Goal: Communication & Community: Answer question/provide support

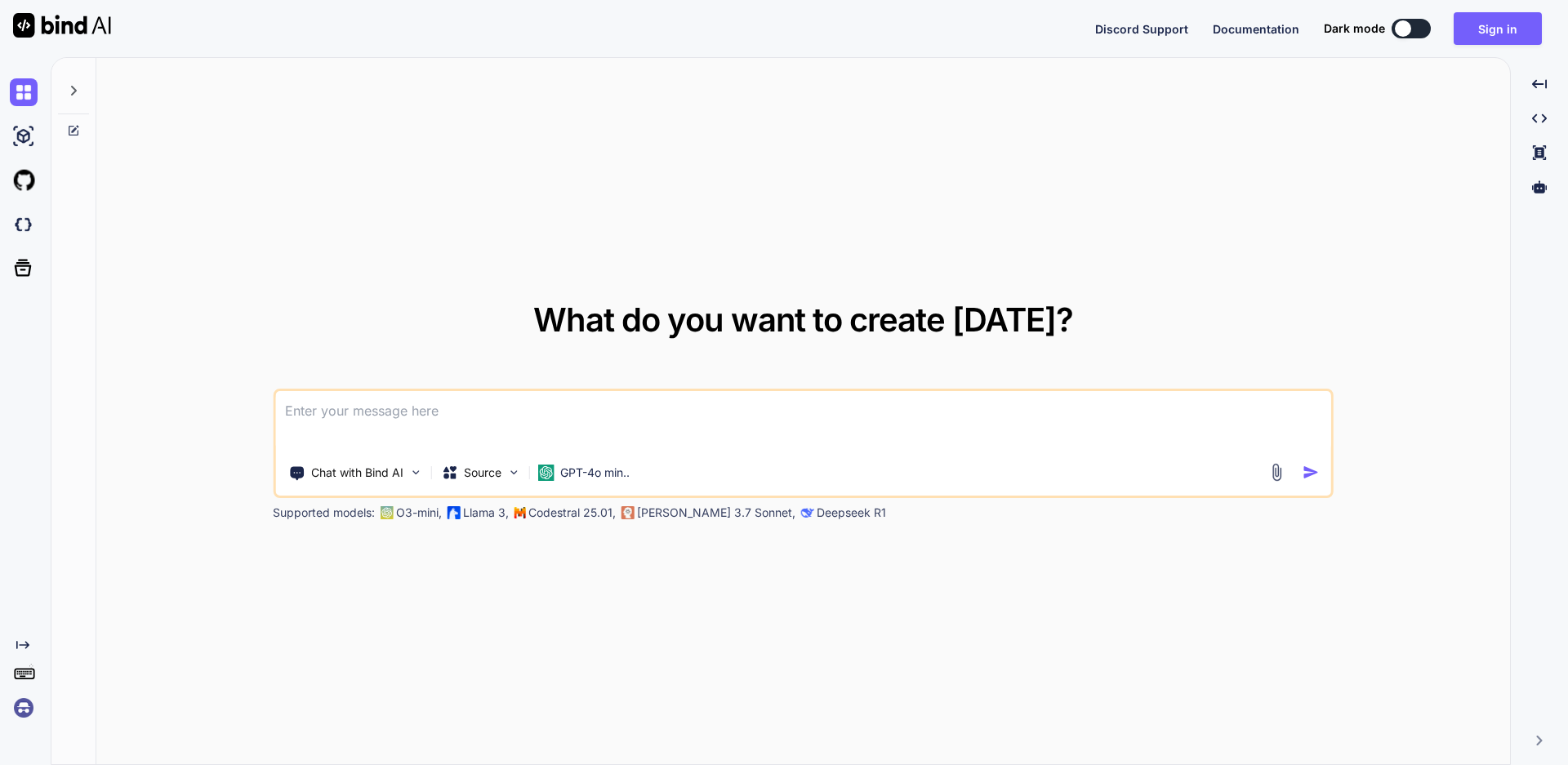
type textarea "x"
click at [370, 417] on textarea at bounding box center [803, 422] width 1056 height 61
paste textarea
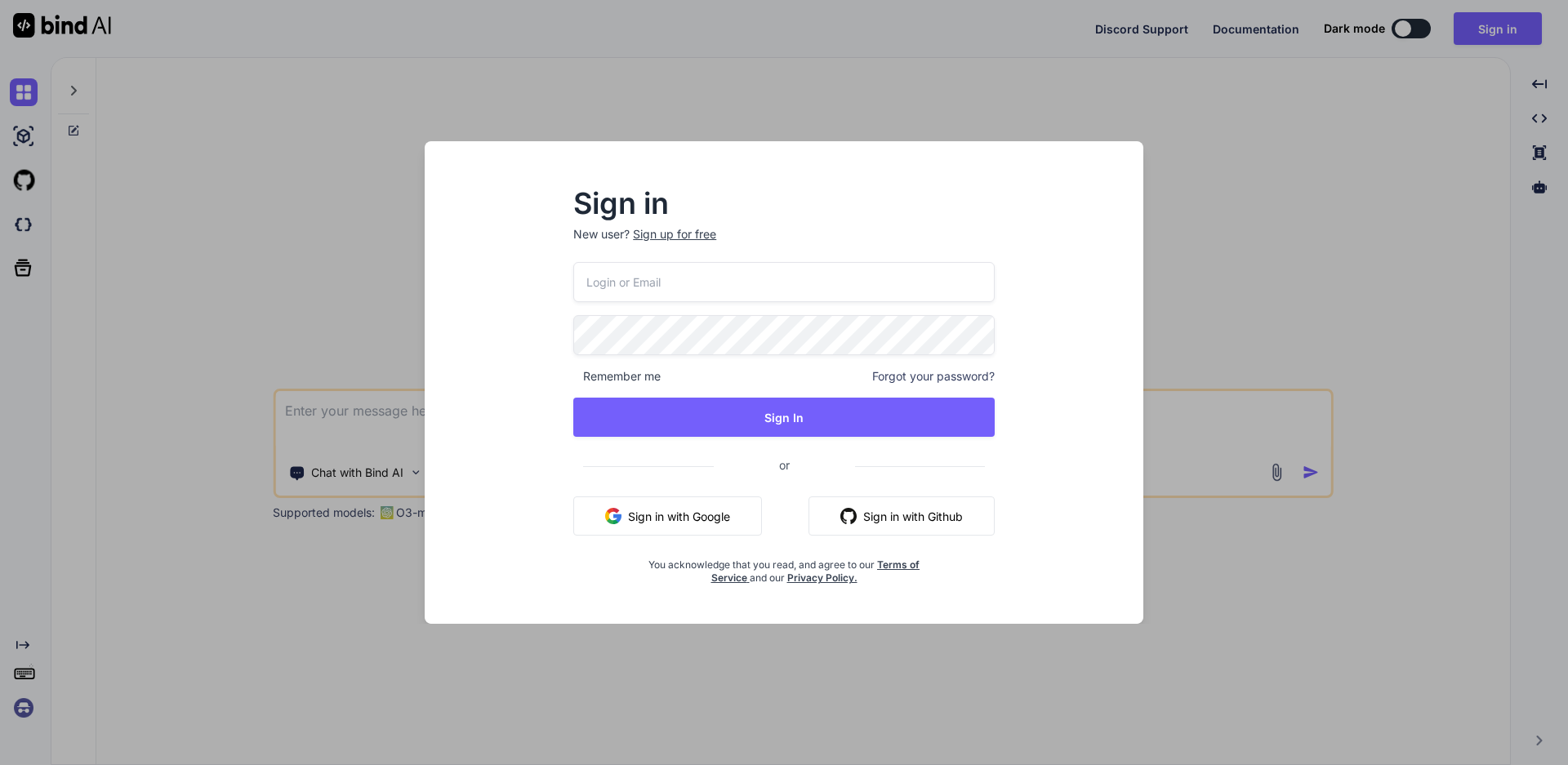
type textarea "x"
click at [677, 284] on input "email" at bounding box center [783, 283] width 422 height 40
type input "a"
type input "[EMAIL_ADDRESS][DOMAIN_NAME]"
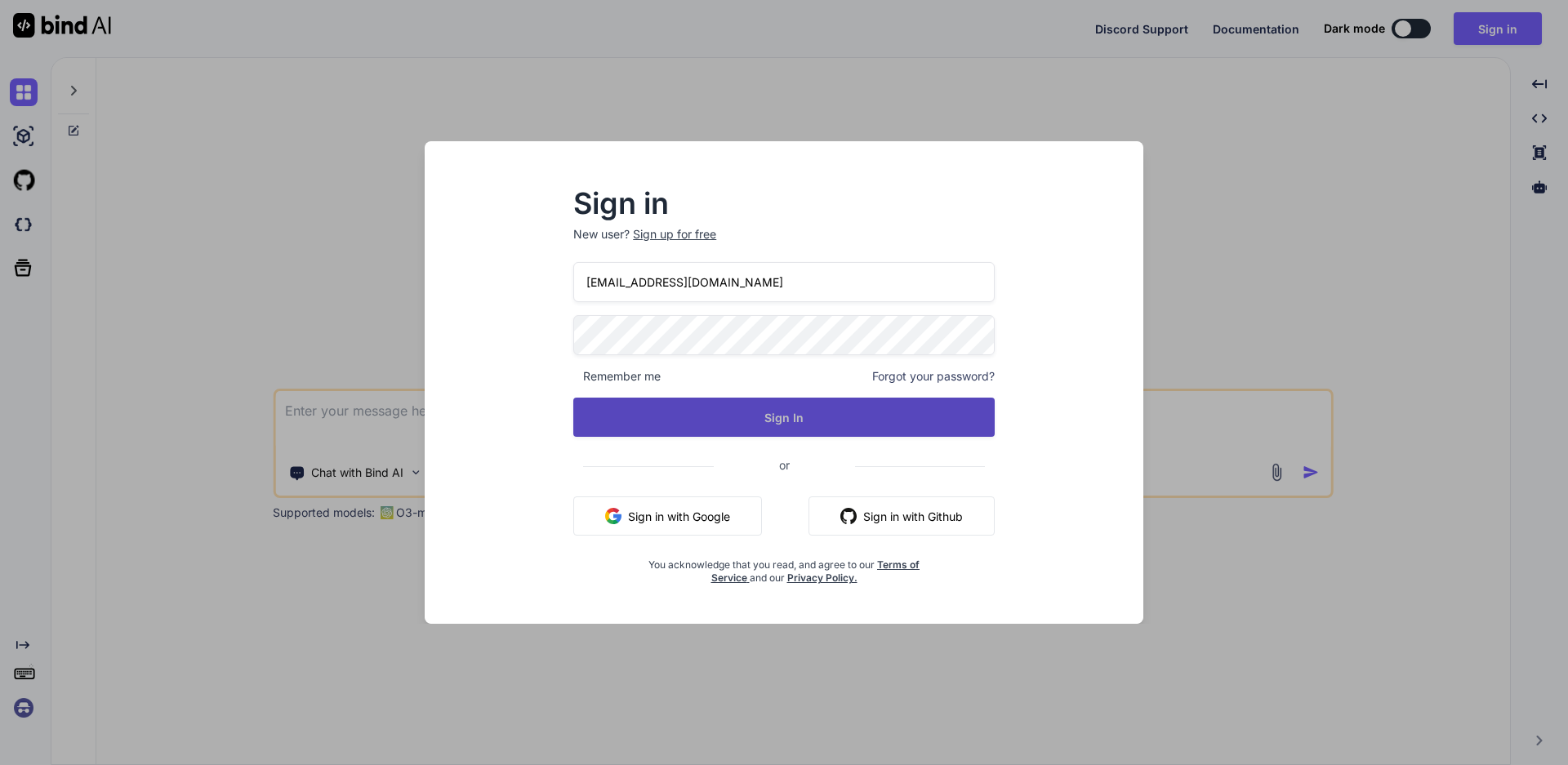
click at [858, 410] on button "Sign In" at bounding box center [783, 416] width 422 height 39
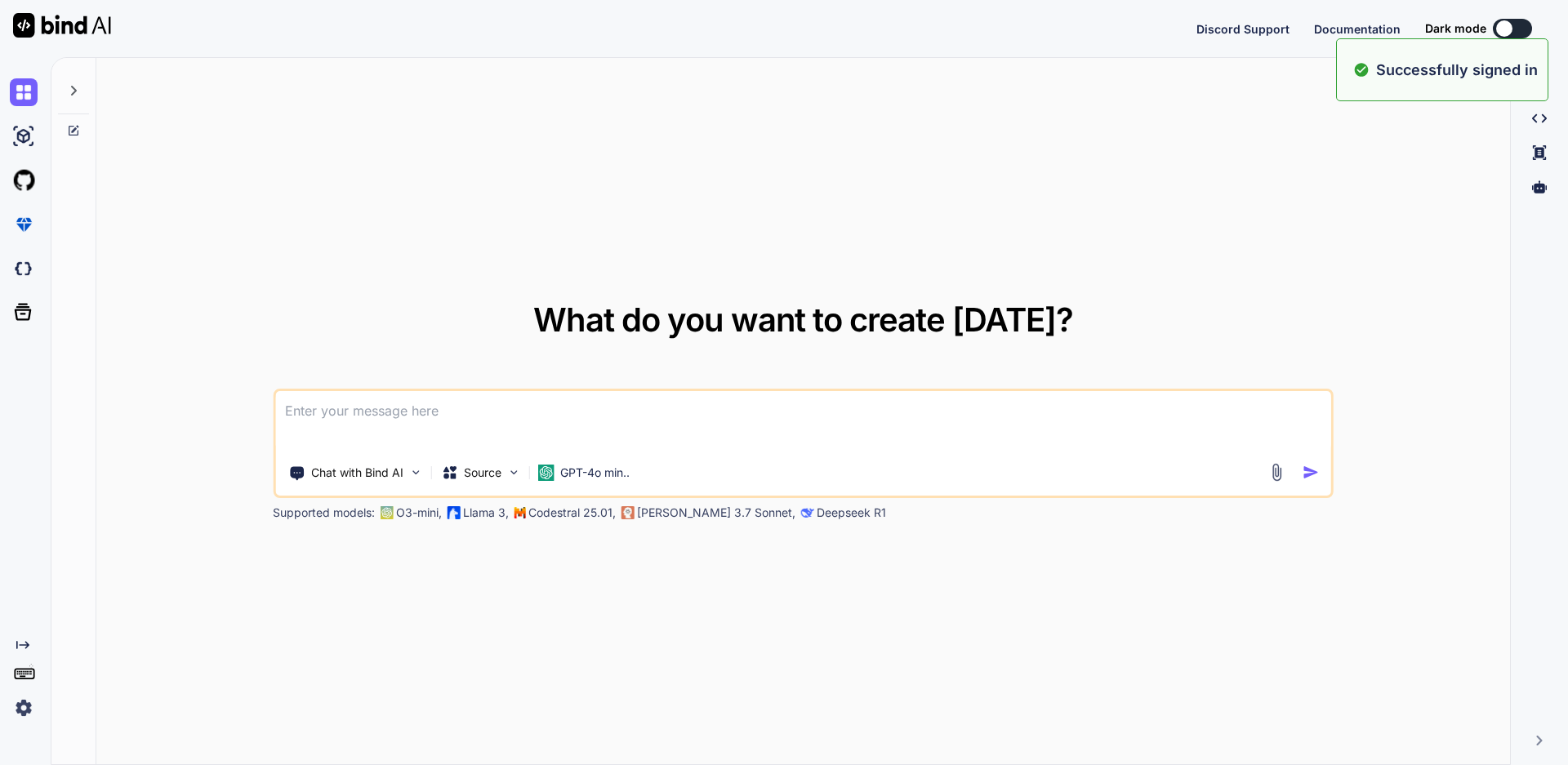
click at [786, 419] on textarea at bounding box center [803, 422] width 1056 height 61
type textarea "x"
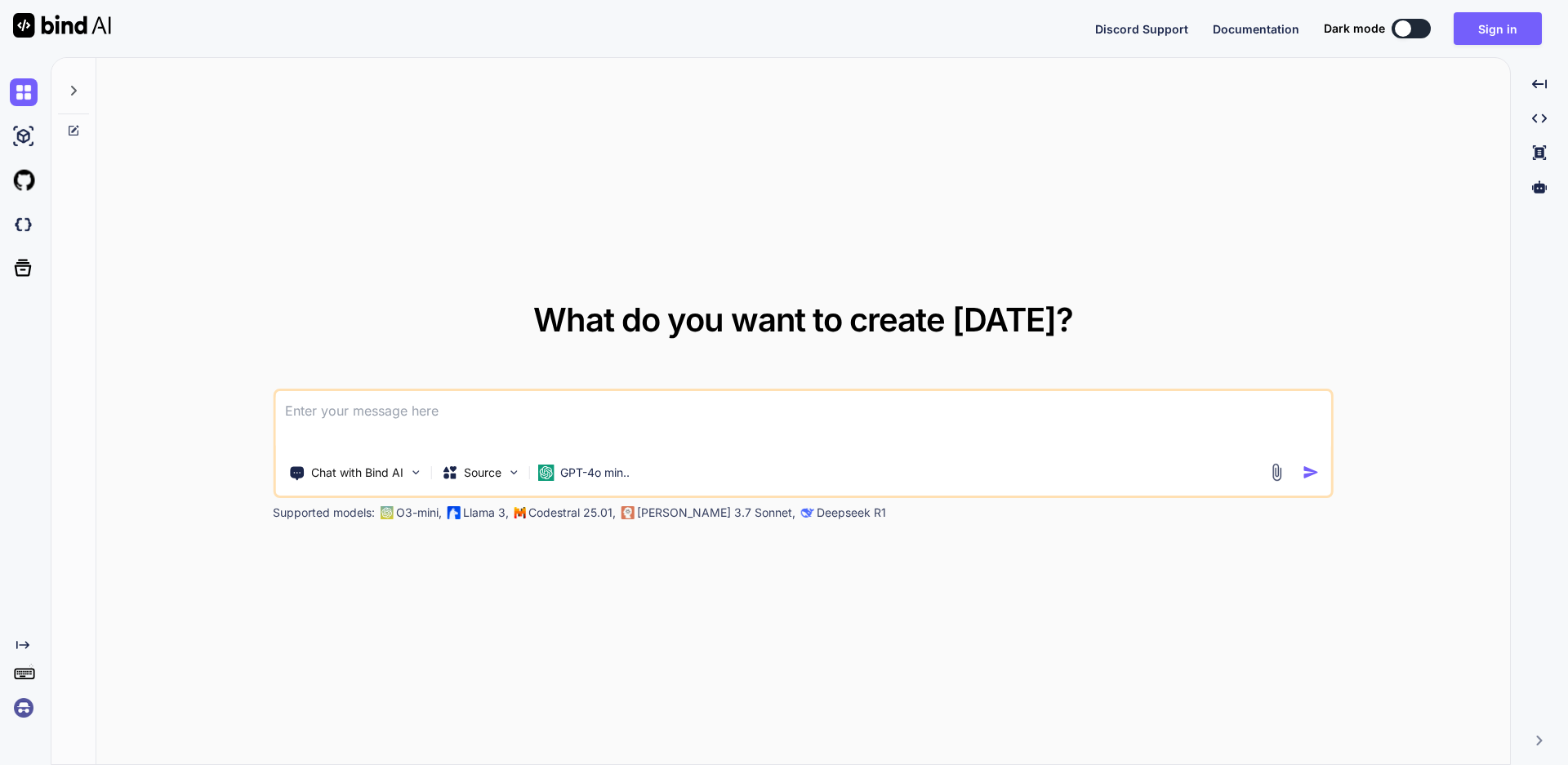
paste textarea
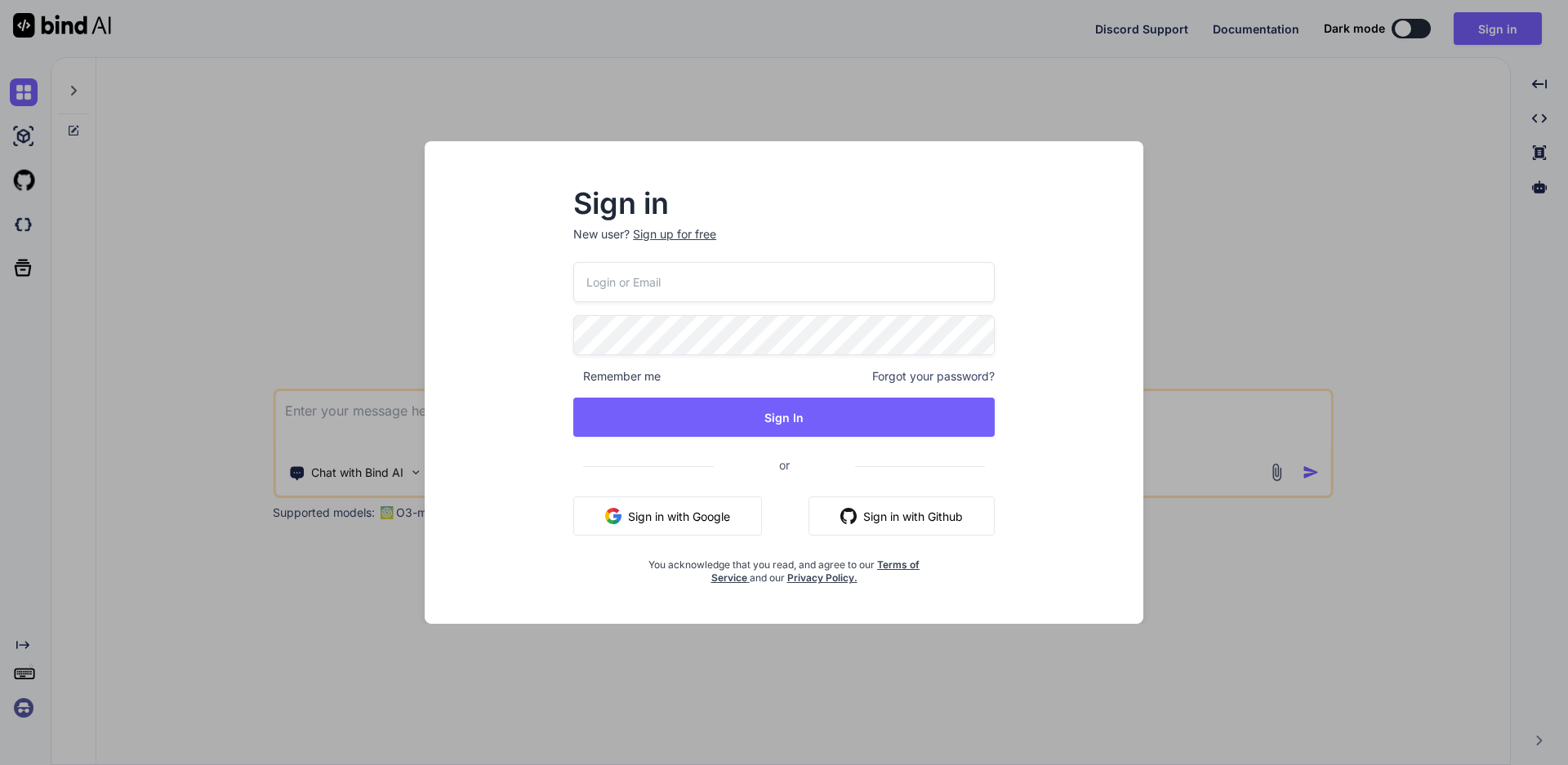
click at [1190, 289] on div "Sign in New user? Sign up for free Remember me Forgot your password? Sign In or…" at bounding box center [784, 382] width 1568 height 765
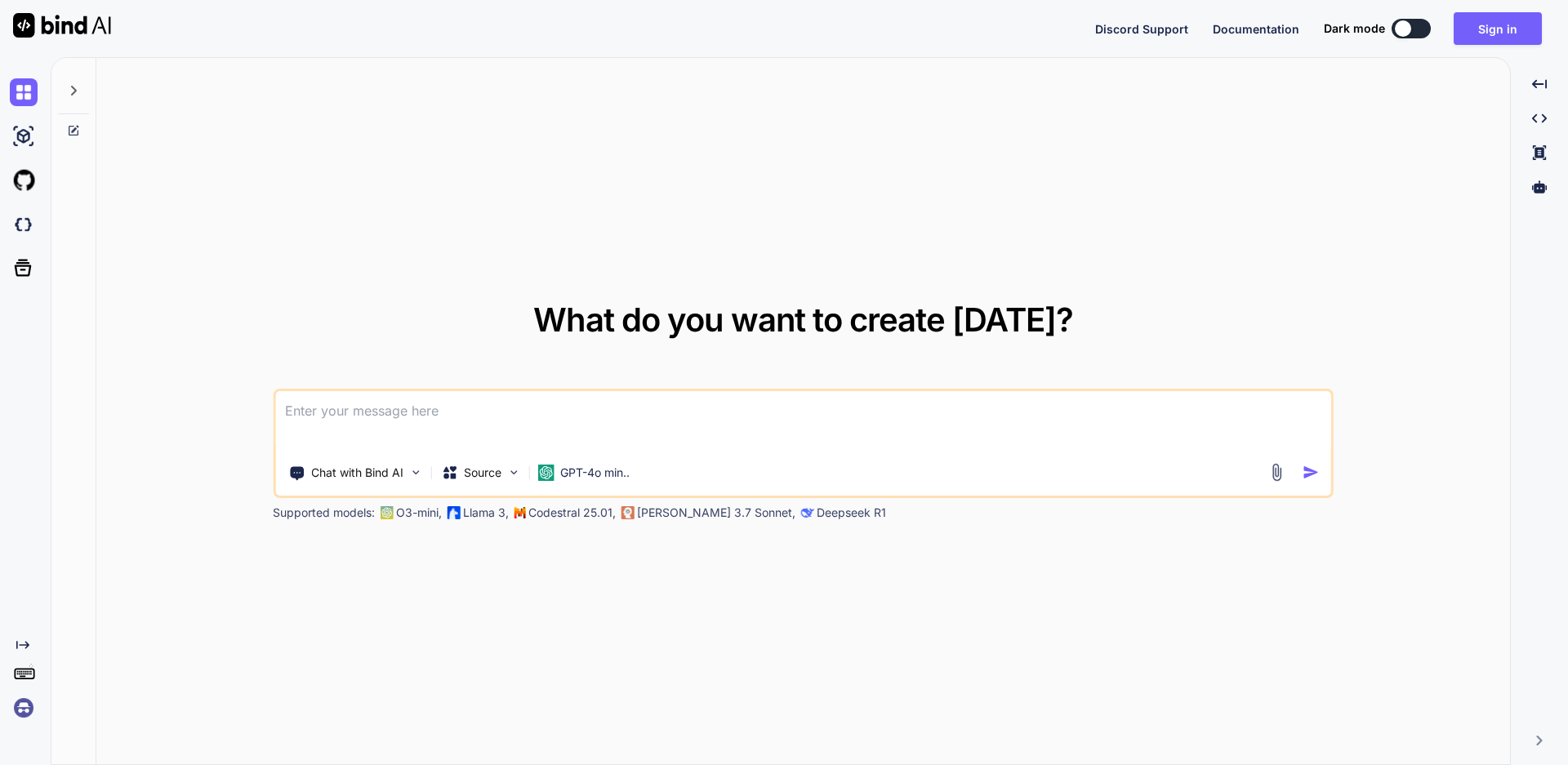
click at [602, 405] on textarea at bounding box center [803, 422] width 1056 height 61
paste textarea
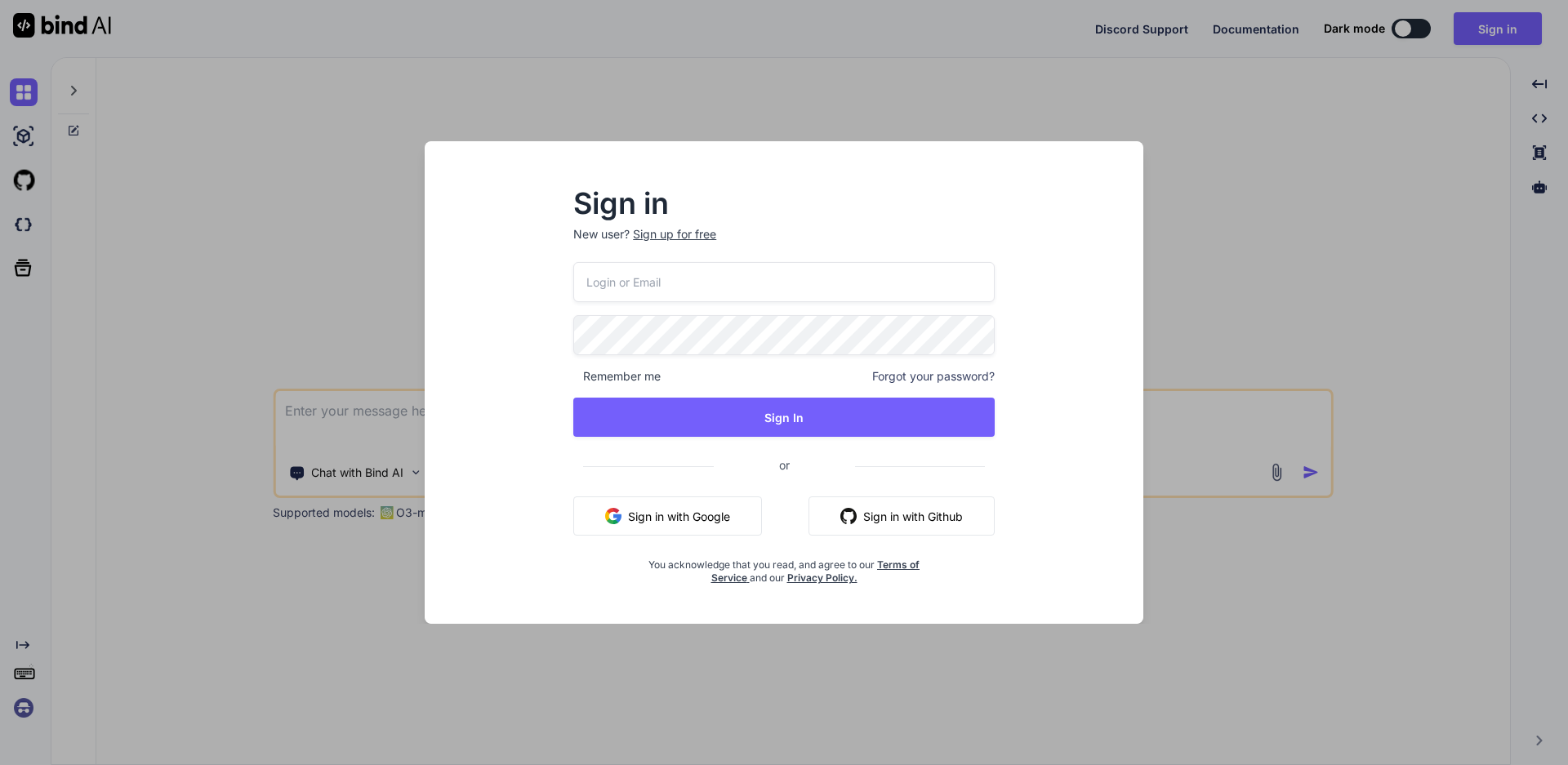
click at [688, 520] on button "Sign in with Google" at bounding box center [667, 516] width 189 height 39
click at [659, 284] on input "email" at bounding box center [783, 283] width 422 height 40
type input "testqa"
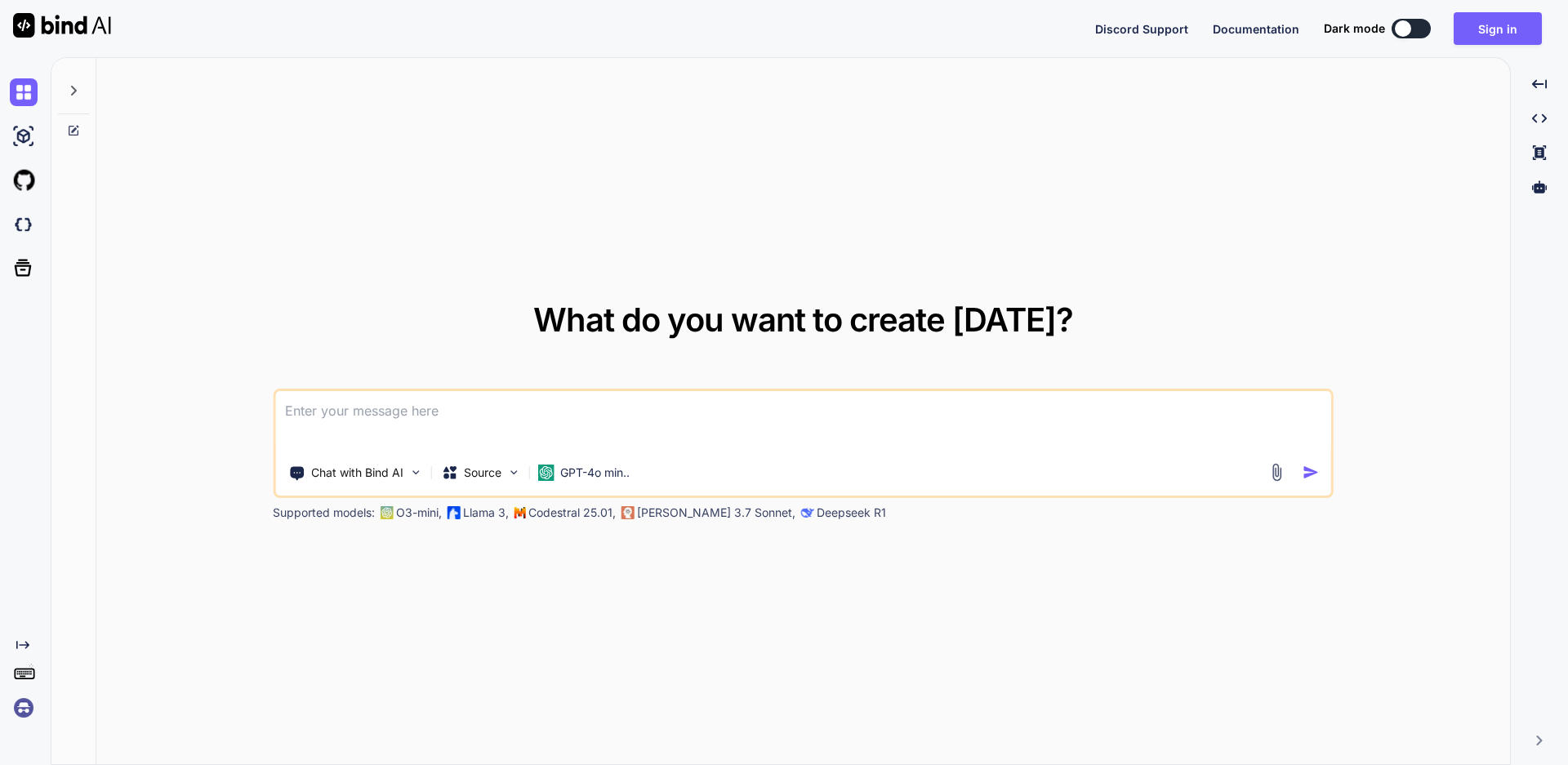
drag, startPoint x: 521, startPoint y: 395, endPoint x: 501, endPoint y: 407, distance: 23.3
click at [518, 395] on textarea at bounding box center [803, 422] width 1056 height 61
paste textarea
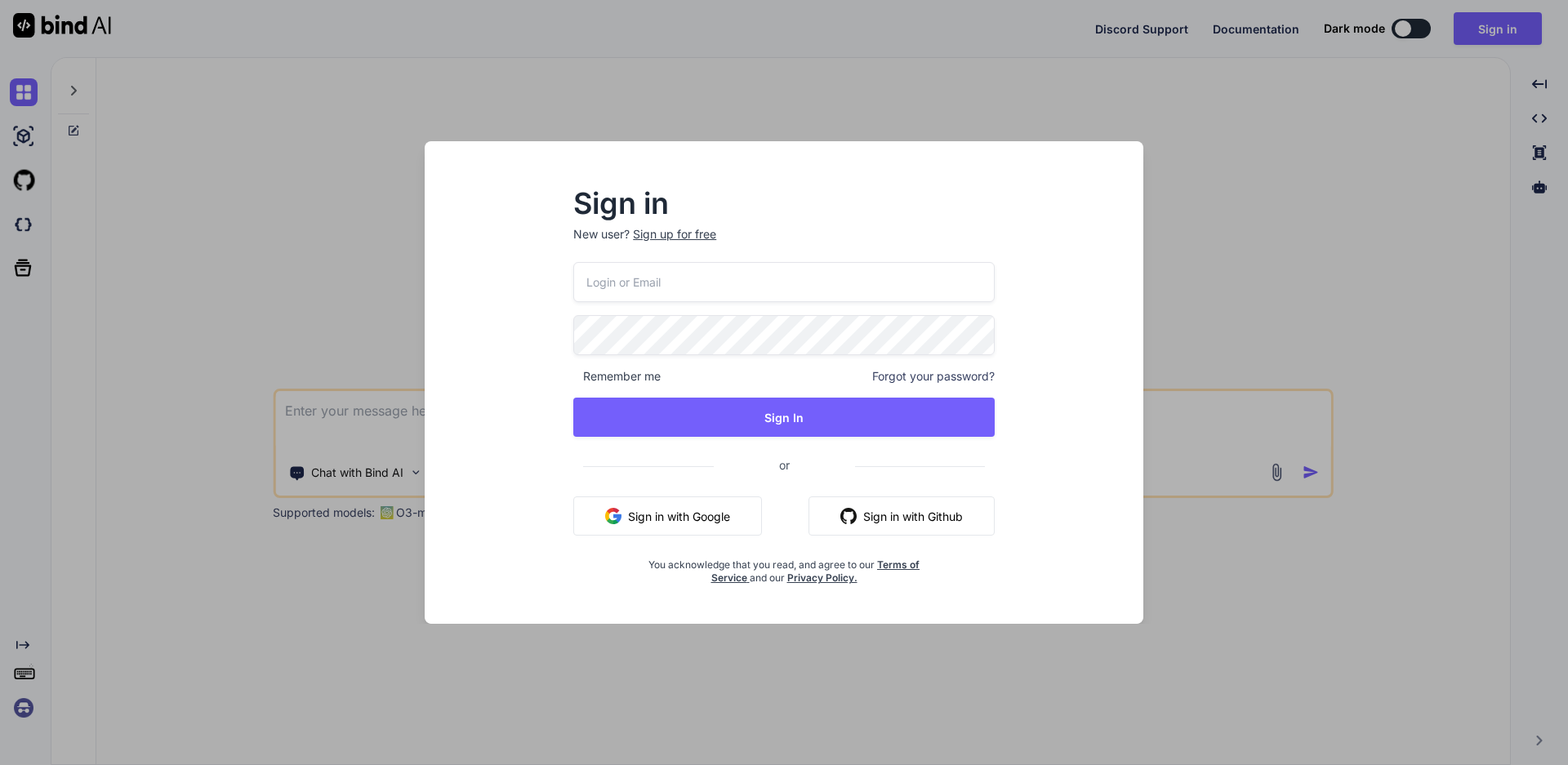
click at [637, 289] on input "email" at bounding box center [783, 283] width 422 height 40
type input "[EMAIL_ADDRESS][DOMAIN_NAME]"
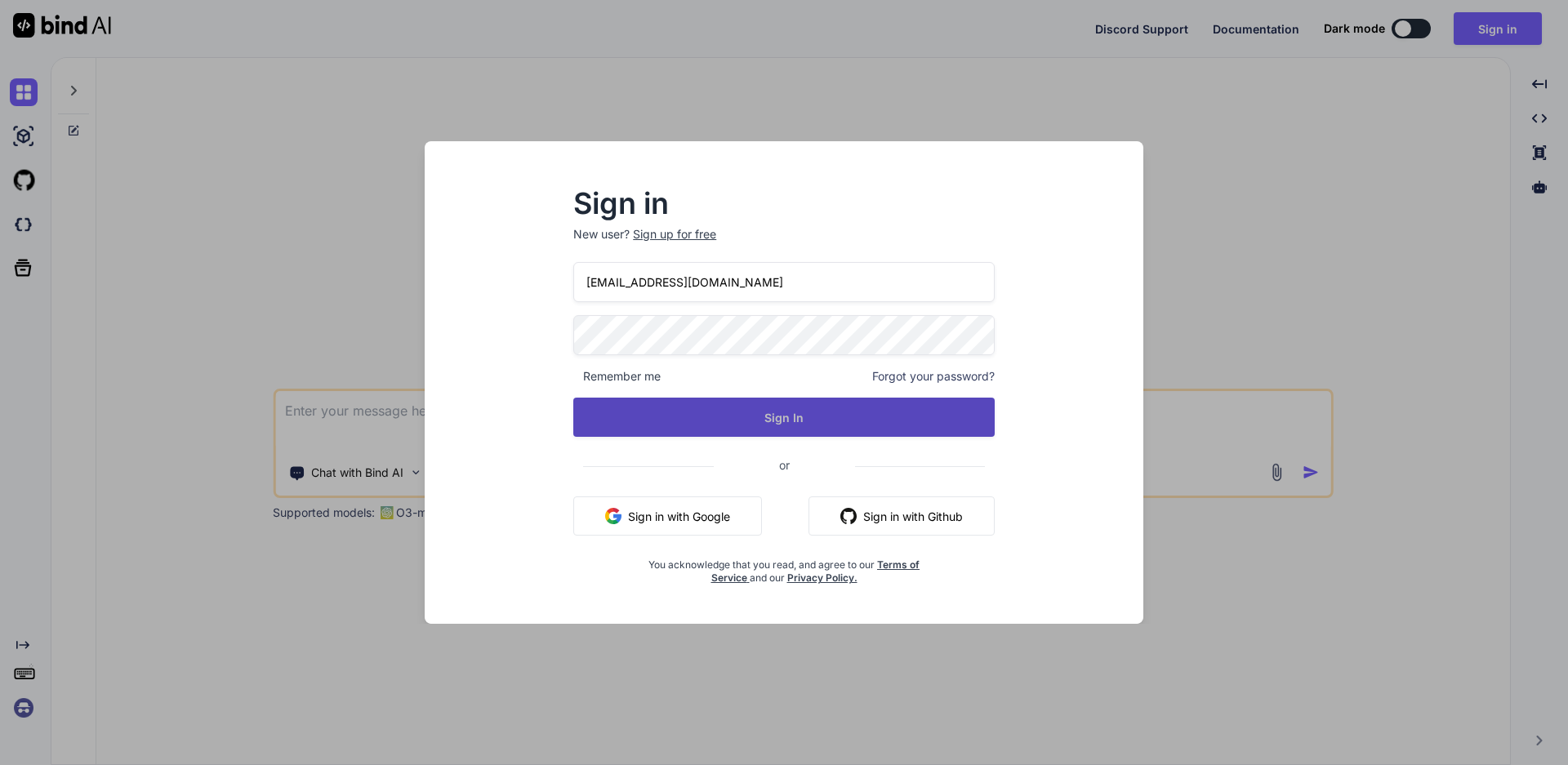
click at [760, 414] on button "Sign In" at bounding box center [783, 416] width 422 height 39
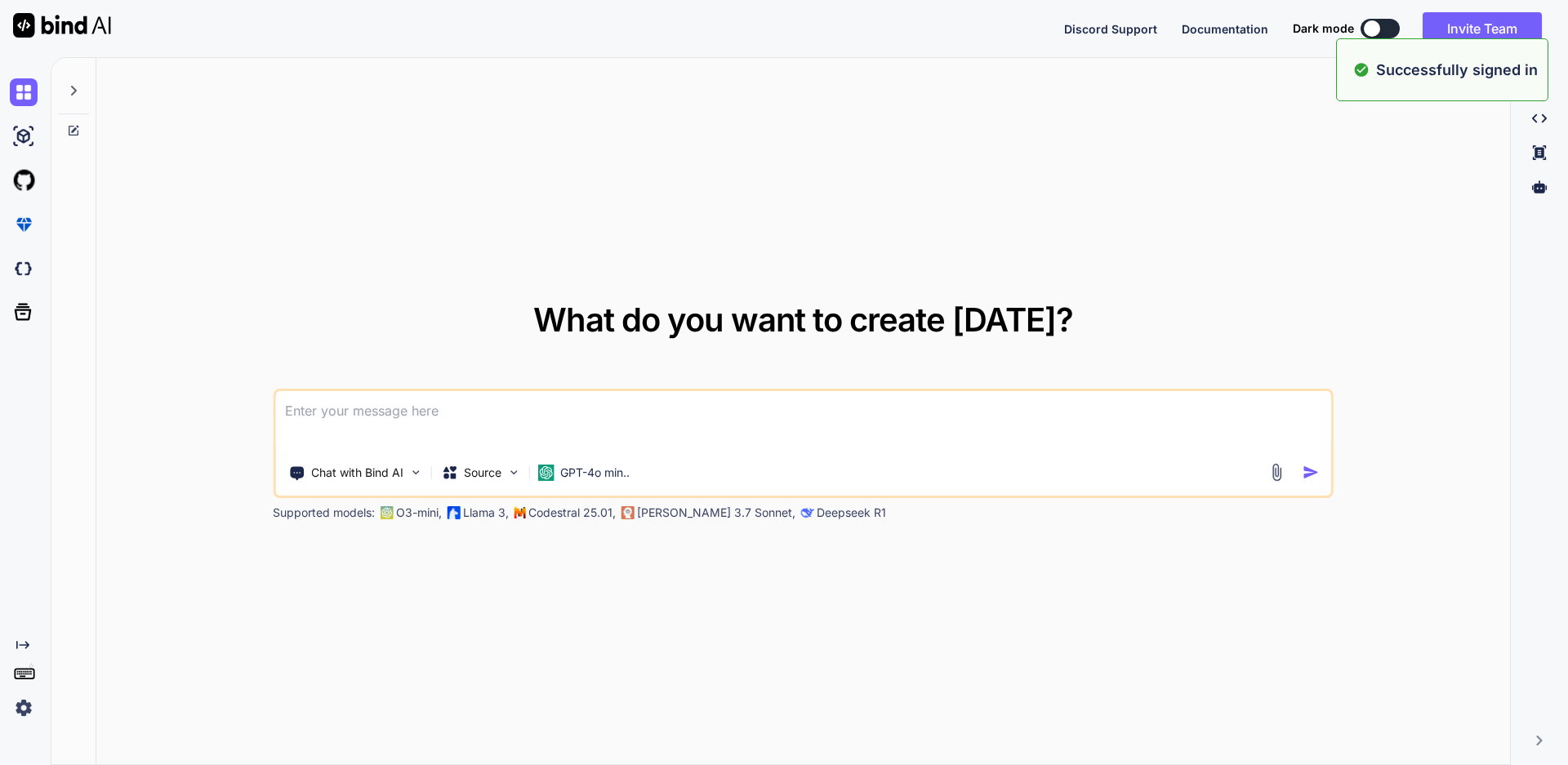
click at [579, 409] on textarea at bounding box center [803, 422] width 1056 height 61
type textarea "x"
paste textarea "1. Some fields like “D.O.B and Gender” must be shown in disable mode."
type textarea "1. Some fields like “D.O.B and Gender” must be shown in disable mode."
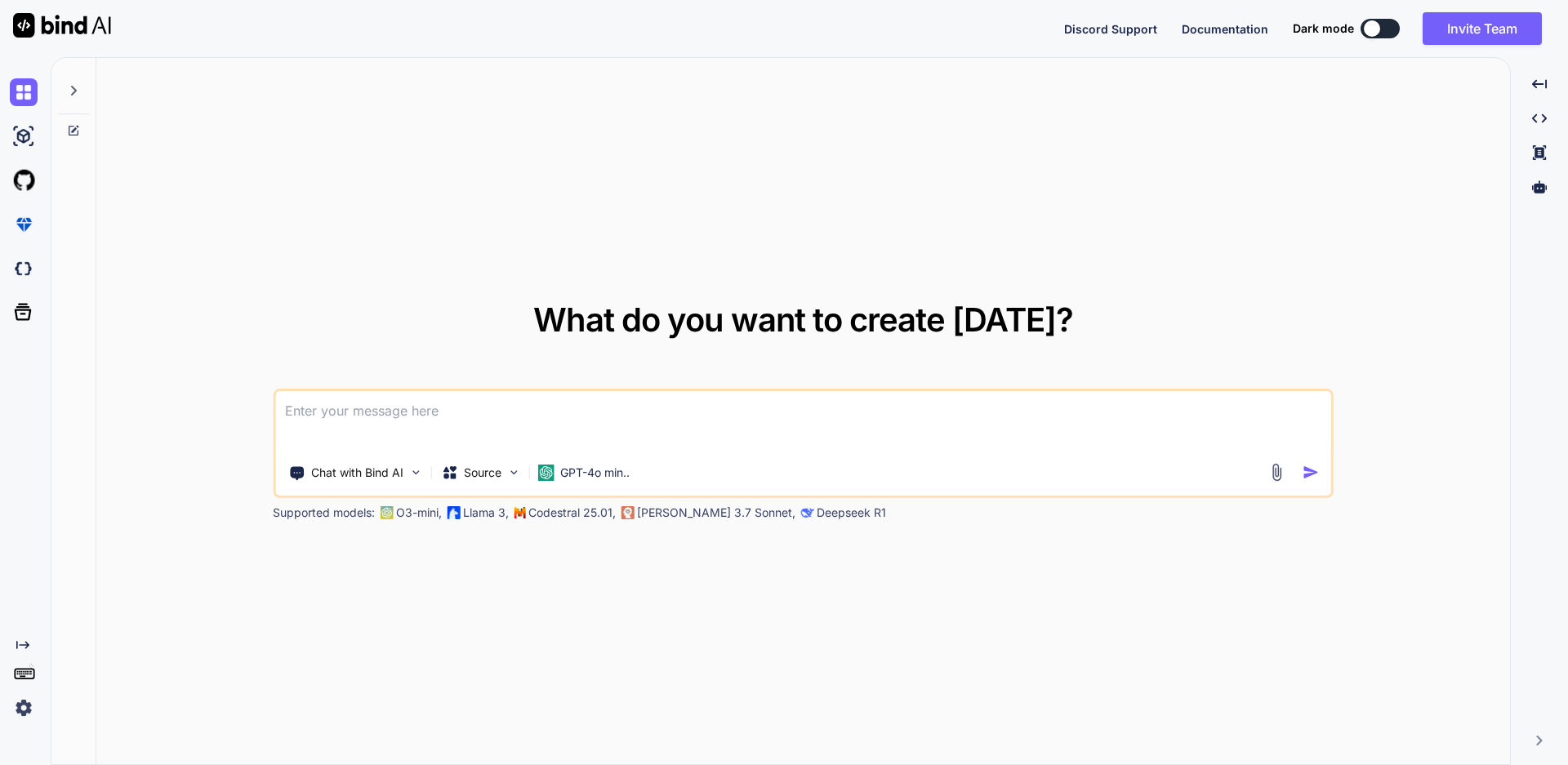
type textarea "x"
type textarea "1. Some fields like “D.O.B and Gender” must be shown in disable mode."
type textarea "x"
type textarea "1. Some fields like “D.O.B and Gender” must be shown in disable mode. c"
type textarea "x"
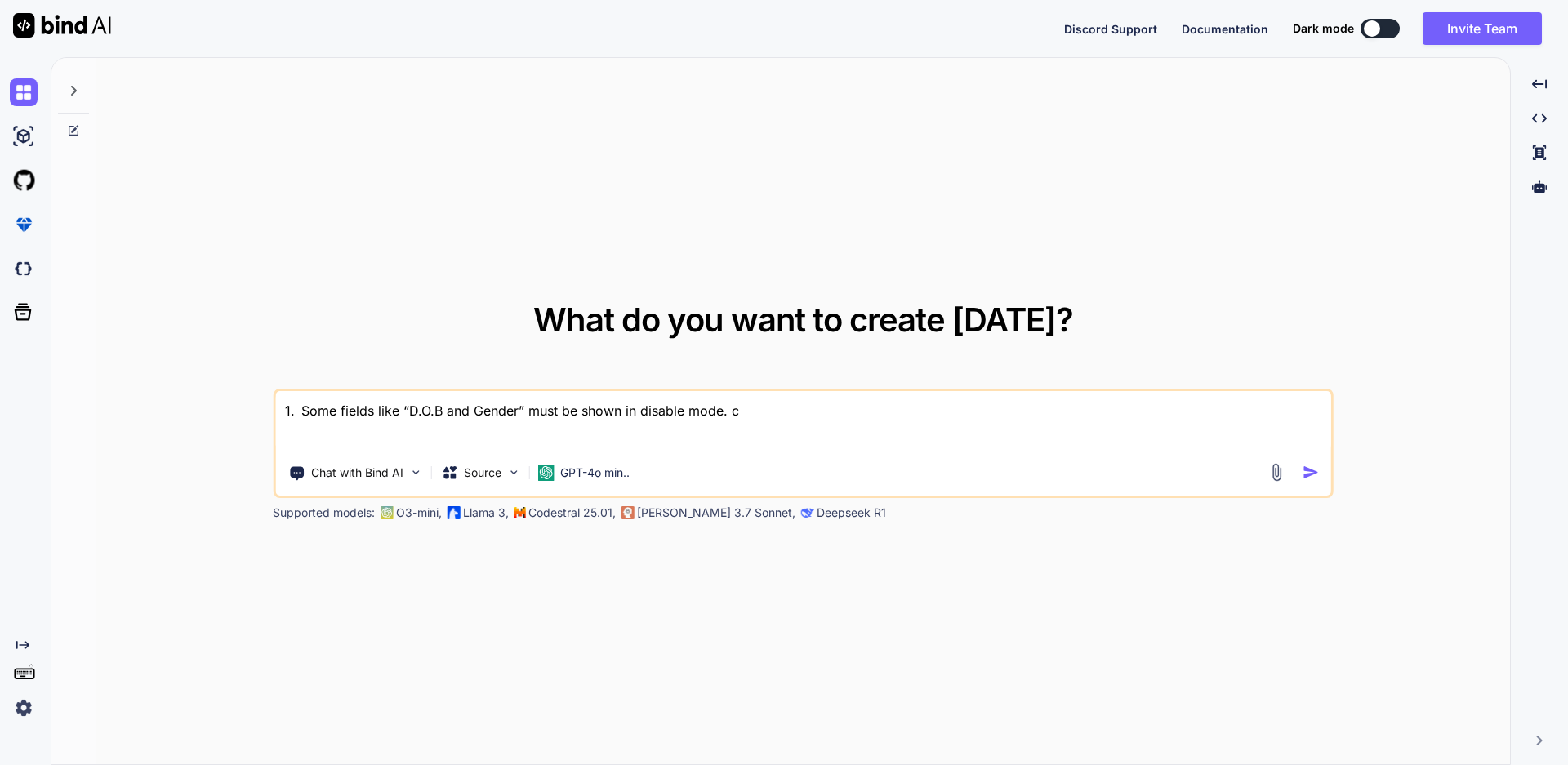
type textarea "1. Some fields like “D.O.B and Gender” must be shown in disable mode. co"
type textarea "x"
type textarea "1. Some fields like “D.O.B and Gender” must be shown in disable mode. cor"
type textarea "x"
type textarea "1. Some fields like “D.O.B and Gender” must be shown in disable mode. corr"
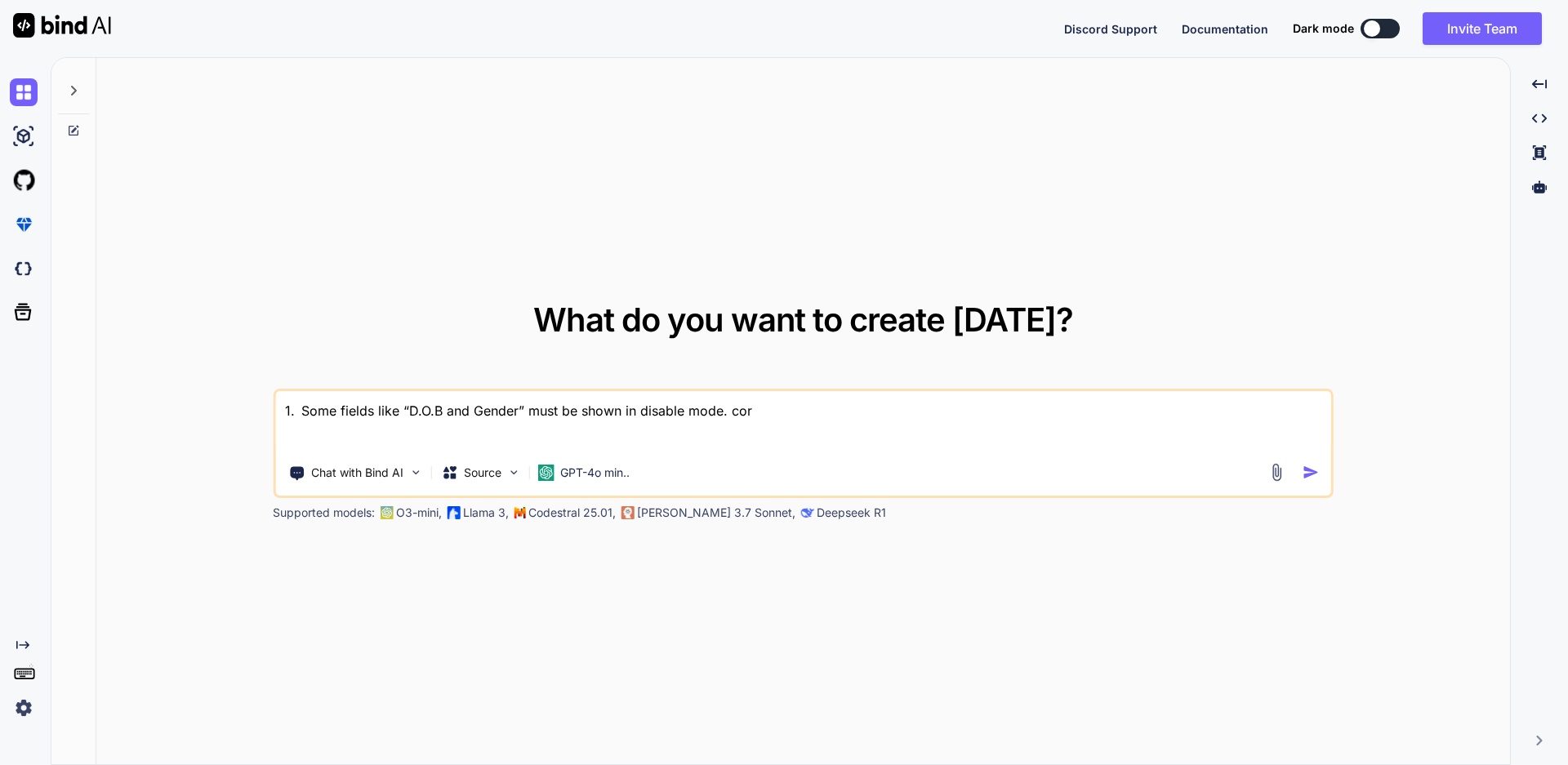
type textarea "x"
type textarea "1. Some fields like “D.O.B and Gender” must be shown in disable mode. corre"
type textarea "x"
type textarea "1. Some fields like “D.O.B and Gender” must be shown in disable mode. correc"
type textarea "x"
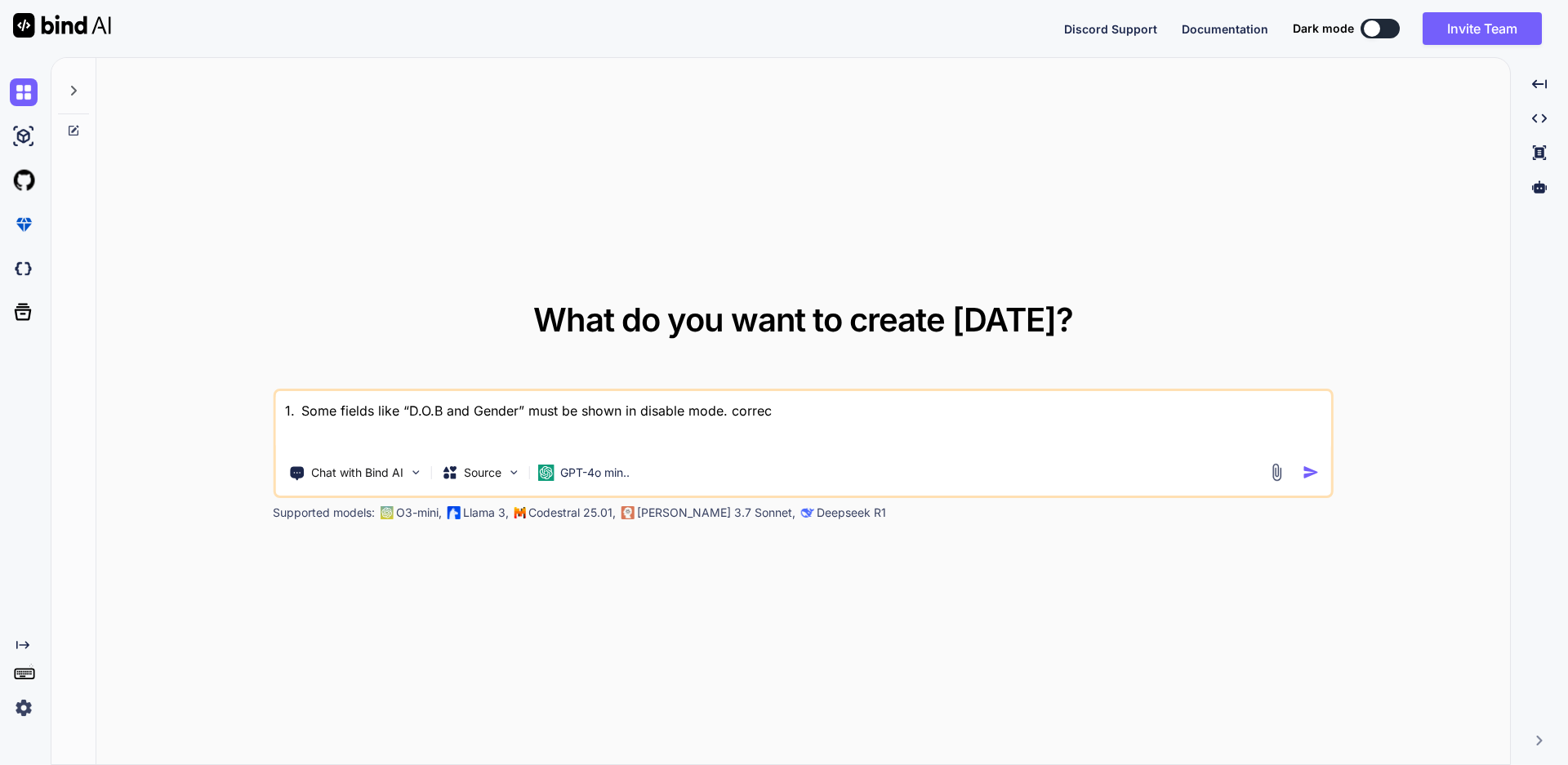
type textarea "1. Some fields like “D.O.B and Gender” must be shown in disable mode. correct"
type textarea "x"
type textarea "1. Some fields like “D.O.B and Gender” must be shown in disable mode. correct"
type textarea "x"
type textarea "1. Some fields like “D.O.B and Gender” must be shown in disable mode. correct s"
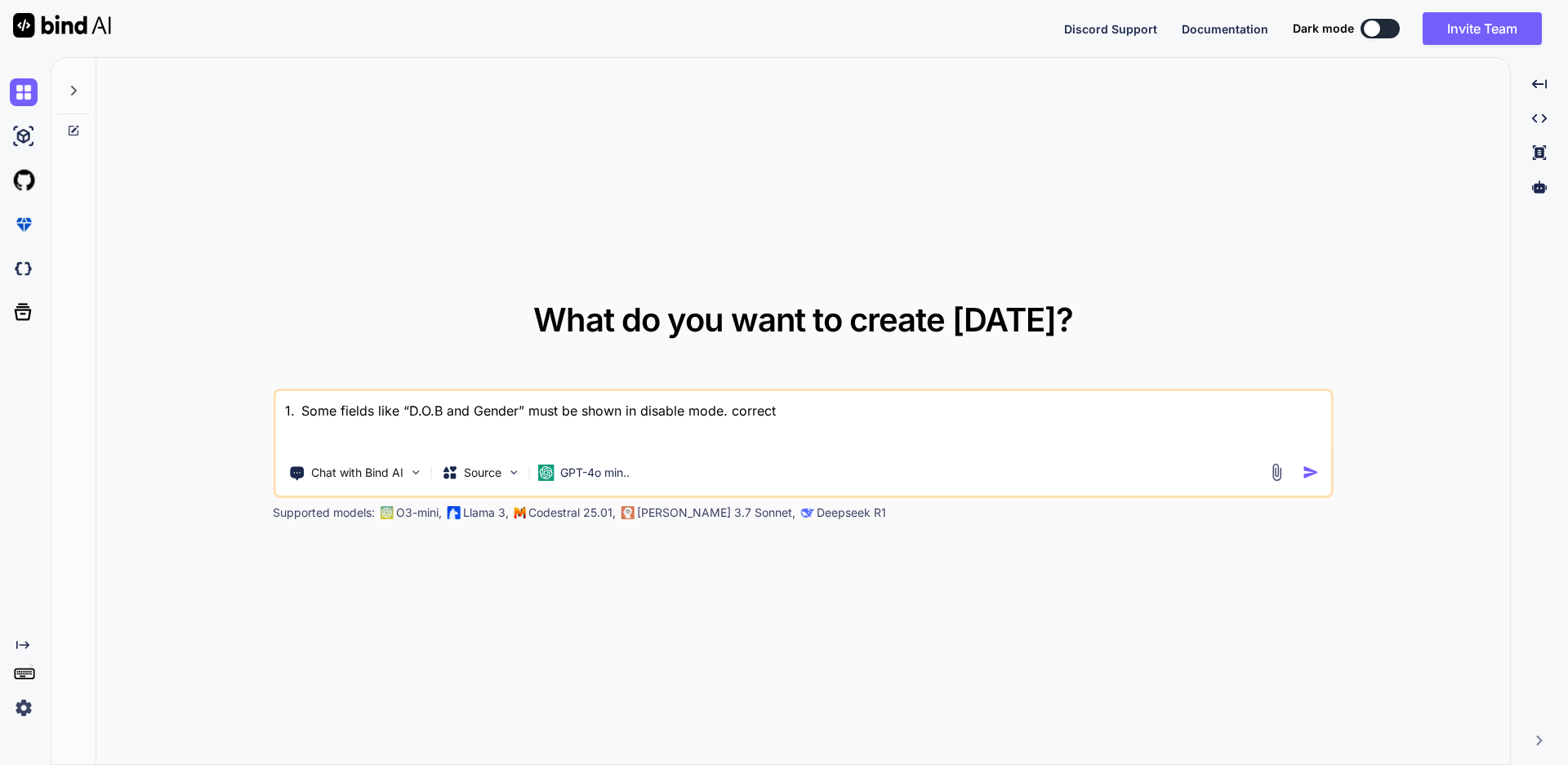
type textarea "x"
type textarea "1. Some fields like “D.O.B and Gender” must be shown in disable mode. correct se"
type textarea "x"
type textarea "1. Some fields like “D.O.B and Gender” must be shown in disable mode. correct s…"
type textarea "x"
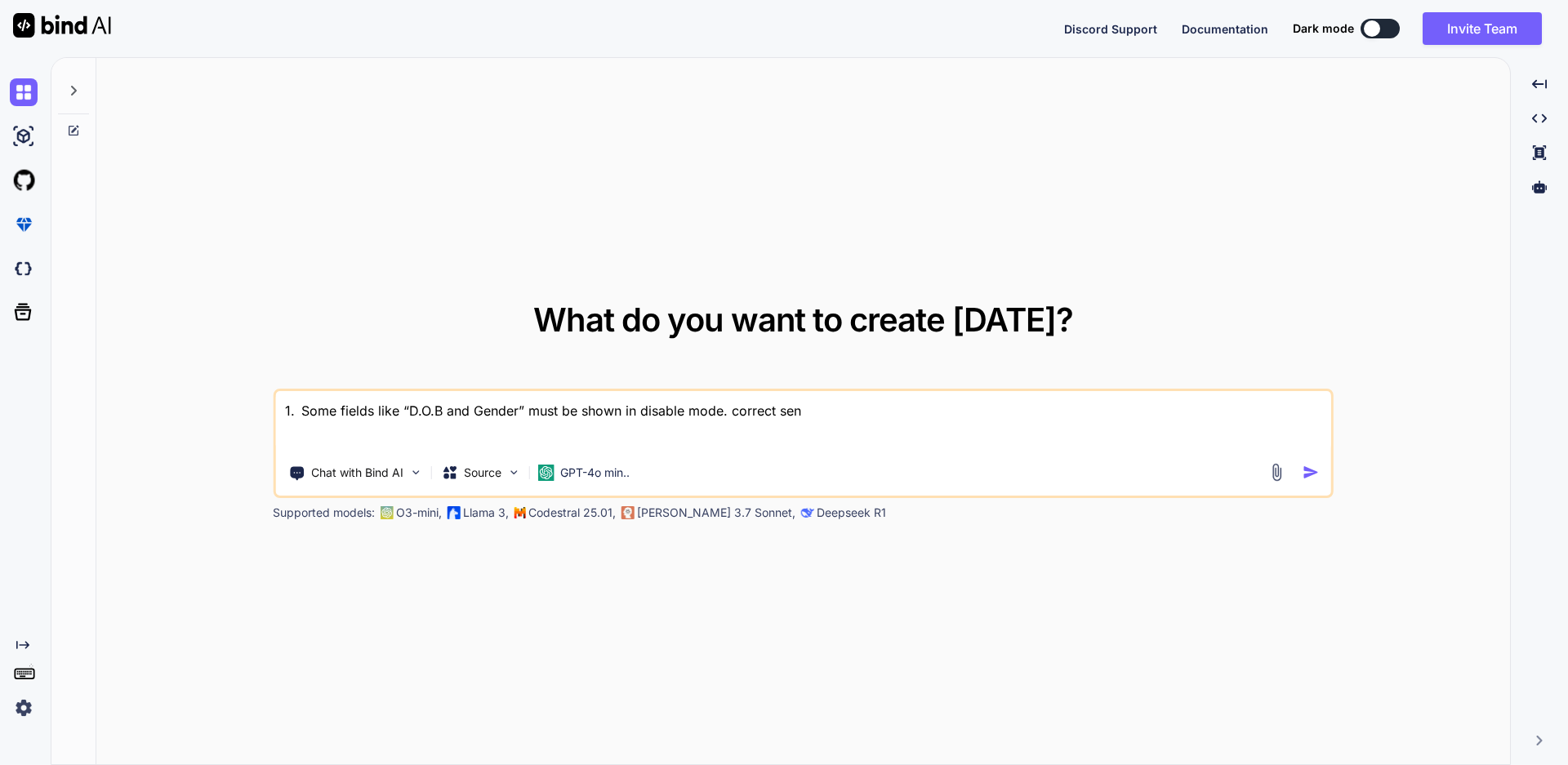
type textarea "1. Some fields like “D.O.B and Gender” must be shown in disable mode. correct s…"
type textarea "x"
type textarea "1. Some fields like “D.O.B and Gender” must be shown in disable mode. correct s…"
type textarea "x"
type textarea "1. Some fields like “D.O.B and Gender” must be shown in disable mode. correct s…"
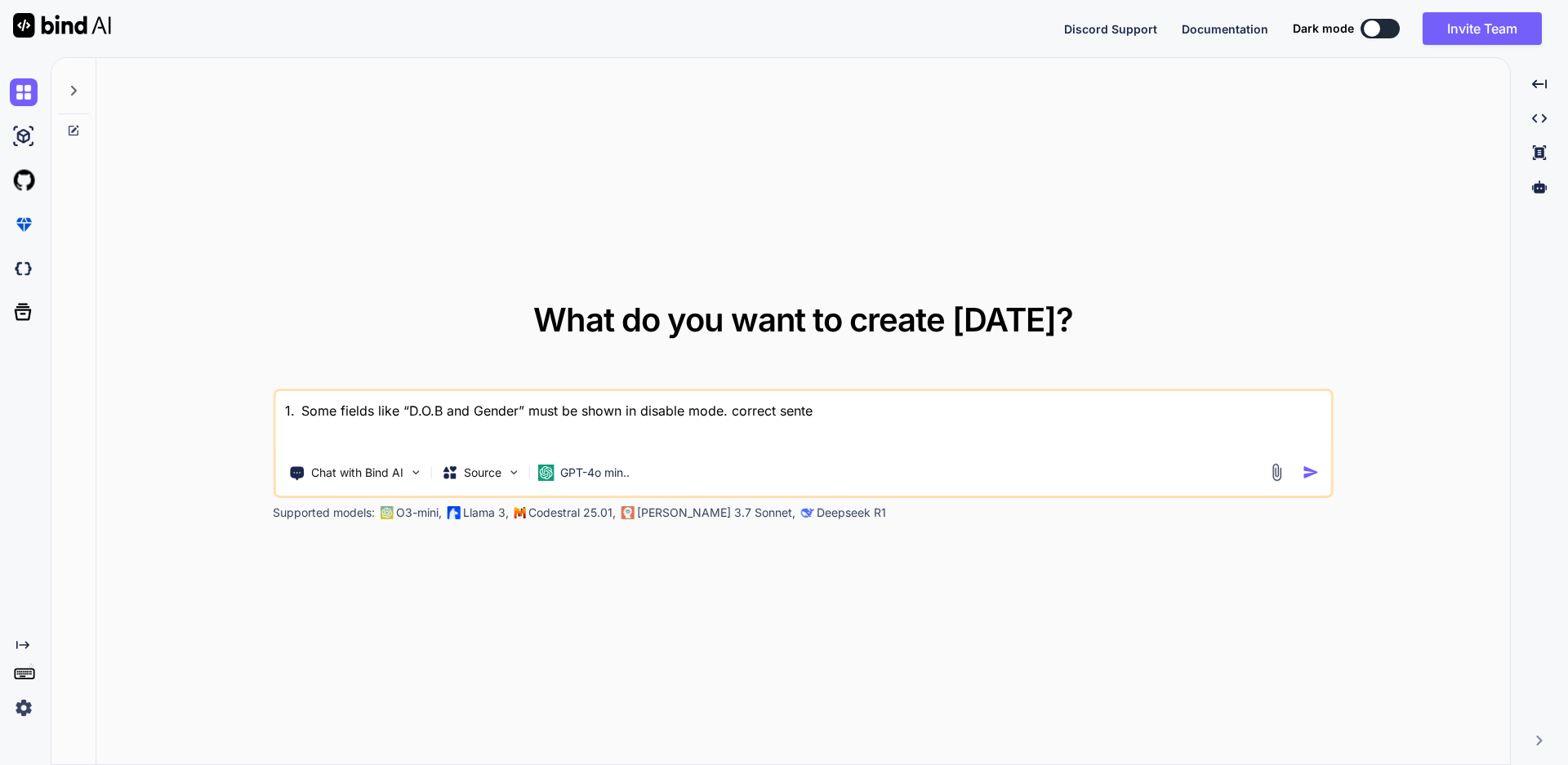
type textarea "x"
type textarea "1. Some fields like “D.O.B and Gender” must be shown in disable mode. correct s…"
type textarea "x"
type textarea "1. Some fields like “D.O.B and Gender” must be shown in disable mode. correct s…"
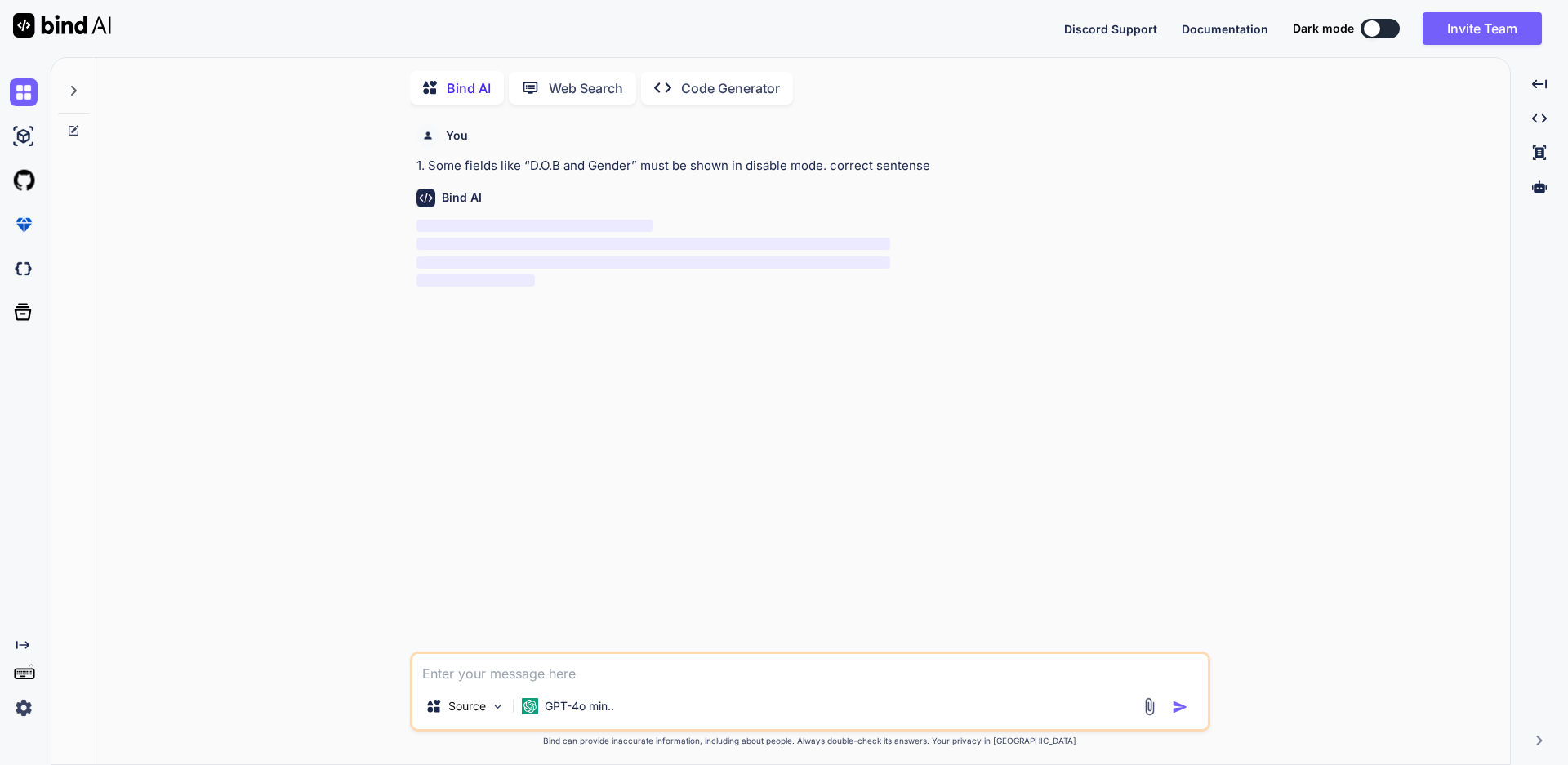
scroll to position [7, 0]
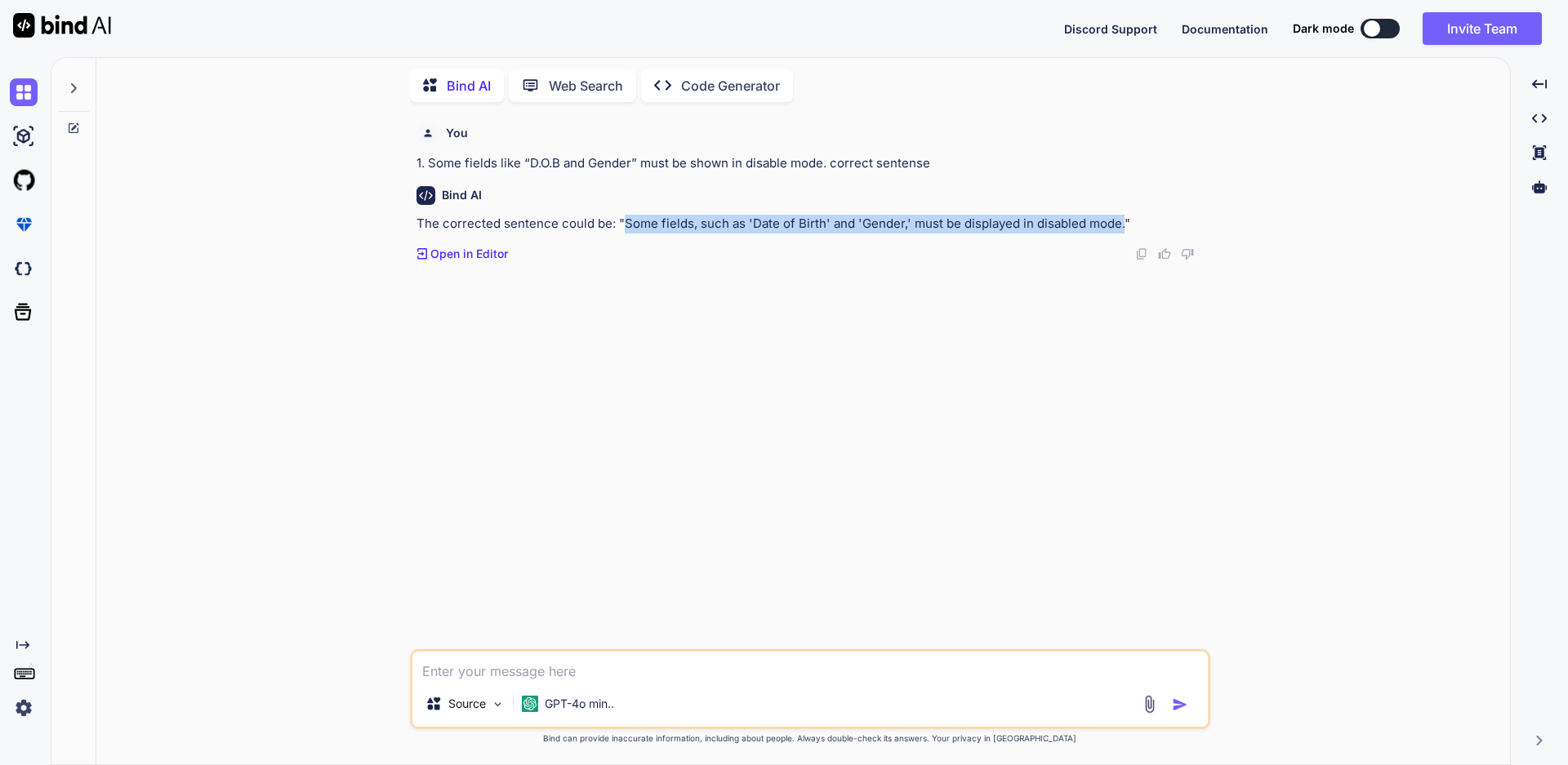
drag, startPoint x: 1118, startPoint y: 223, endPoint x: 621, endPoint y: 219, distance: 497.0
click at [621, 219] on p "The corrected sentence could be: "Some fields, such as 'Date of Birth' and 'Gen…" at bounding box center [811, 224] width 790 height 19
copy p "Some fields, such as 'Date of Birth' and 'Gender,' must be displayed in disable…"
click at [459, 662] on textarea at bounding box center [809, 667] width 795 height 30
paste textarea "2. Column name such as ‘Old value’ and ‘New value’ should be replaced with ‘Old…"
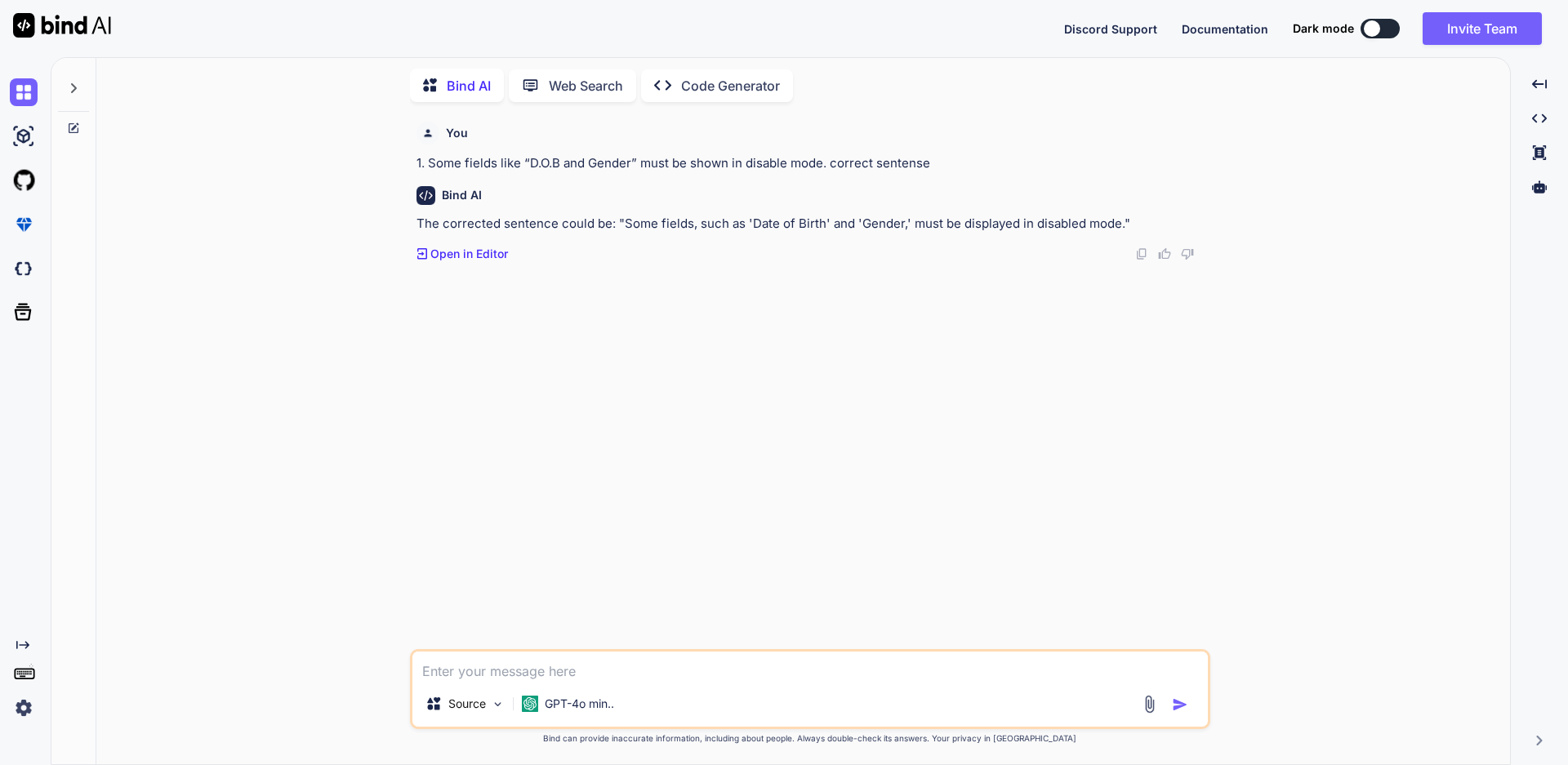
type textarea "x"
type textarea "2. Column name such as ‘Old value’ and ‘New value’ should be replaced with ‘Old…"
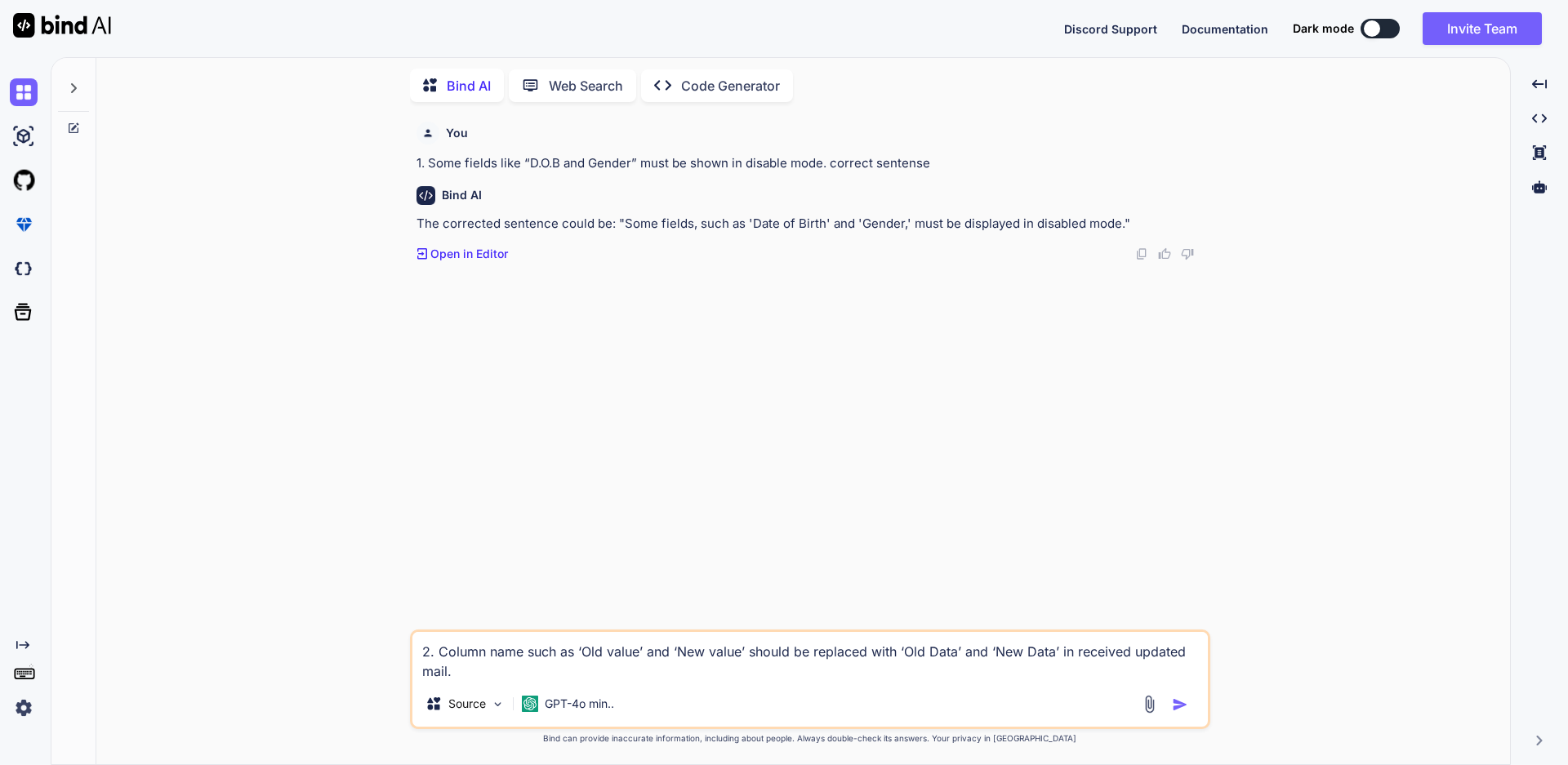
type textarea "x"
type textarea "2. Column name such as ‘Old value’ and ‘New value’ should be replaced with ‘Old…"
type textarea "x"
type textarea "2. Column name such as ‘Old value’ and ‘New value’ should be replaced with ‘Old…"
type textarea "x"
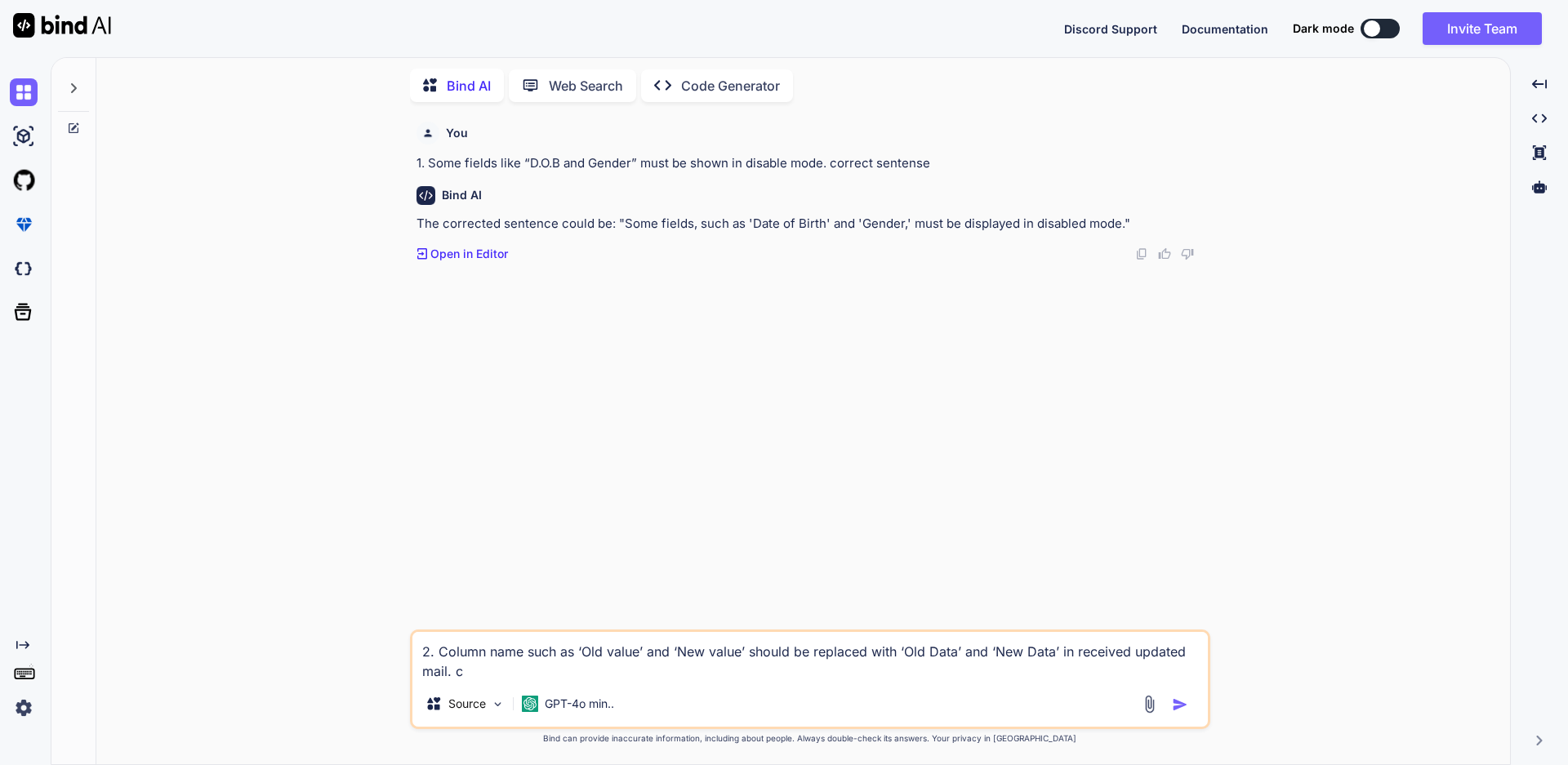
type textarea "2. Column name such as ‘Old value’ and ‘New value’ should be replaced with ‘Old…"
type textarea "x"
type textarea "2. Column name such as ‘Old value’ and ‘New value’ should be replaced with ‘Old…"
type textarea "x"
type textarea "2. Column name such as ‘Old value’ and ‘New value’ should be replaced with ‘Old…"
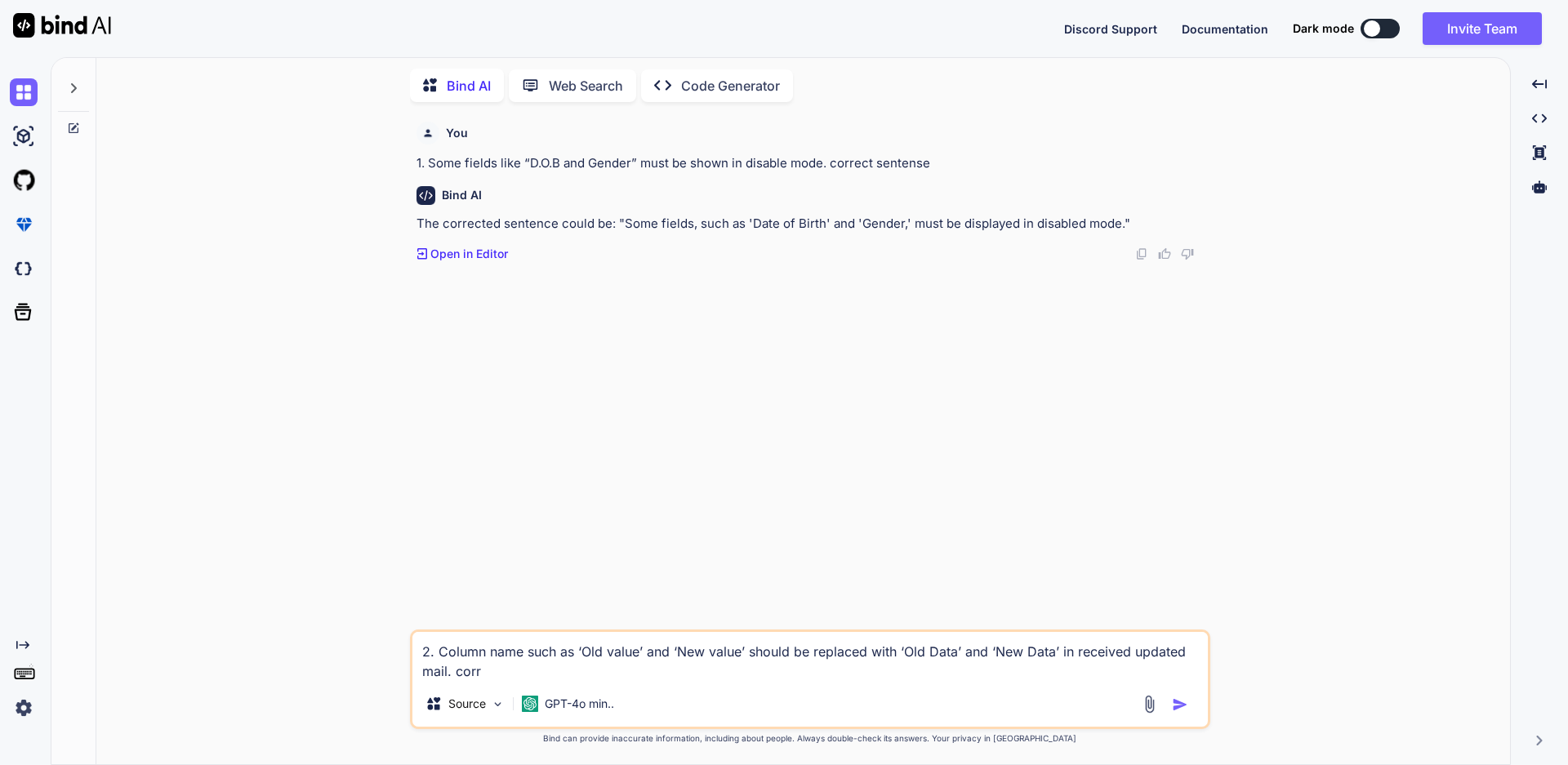
type textarea "x"
type textarea "2. Column name such as ‘Old value’ and ‘New value’ should be replaced with ‘Old…"
type textarea "x"
type textarea "2. Column name such as ‘Old value’ and ‘New value’ should be replaced with ‘Old…"
type textarea "x"
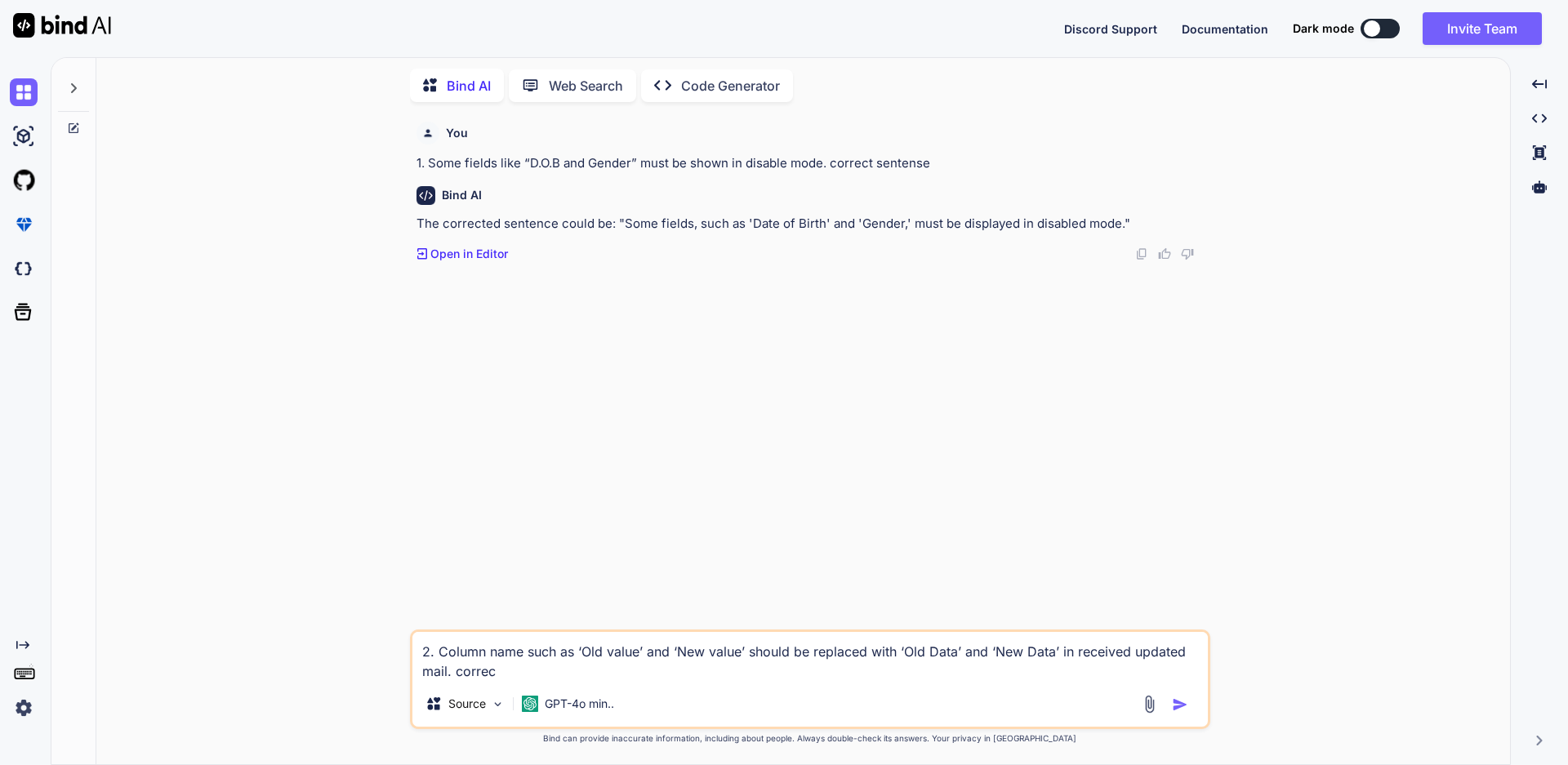
type textarea "2. Column name such as ‘Old value’ and ‘New value’ should be replaced with ‘Old…"
type textarea "x"
type textarea "2. Column name such as ‘Old value’ and ‘New value’ should be replaced with ‘Old…"
type textarea "x"
type textarea "2. Column name such as ‘Old value’ and ‘New value’ should be replaced with ‘Old…"
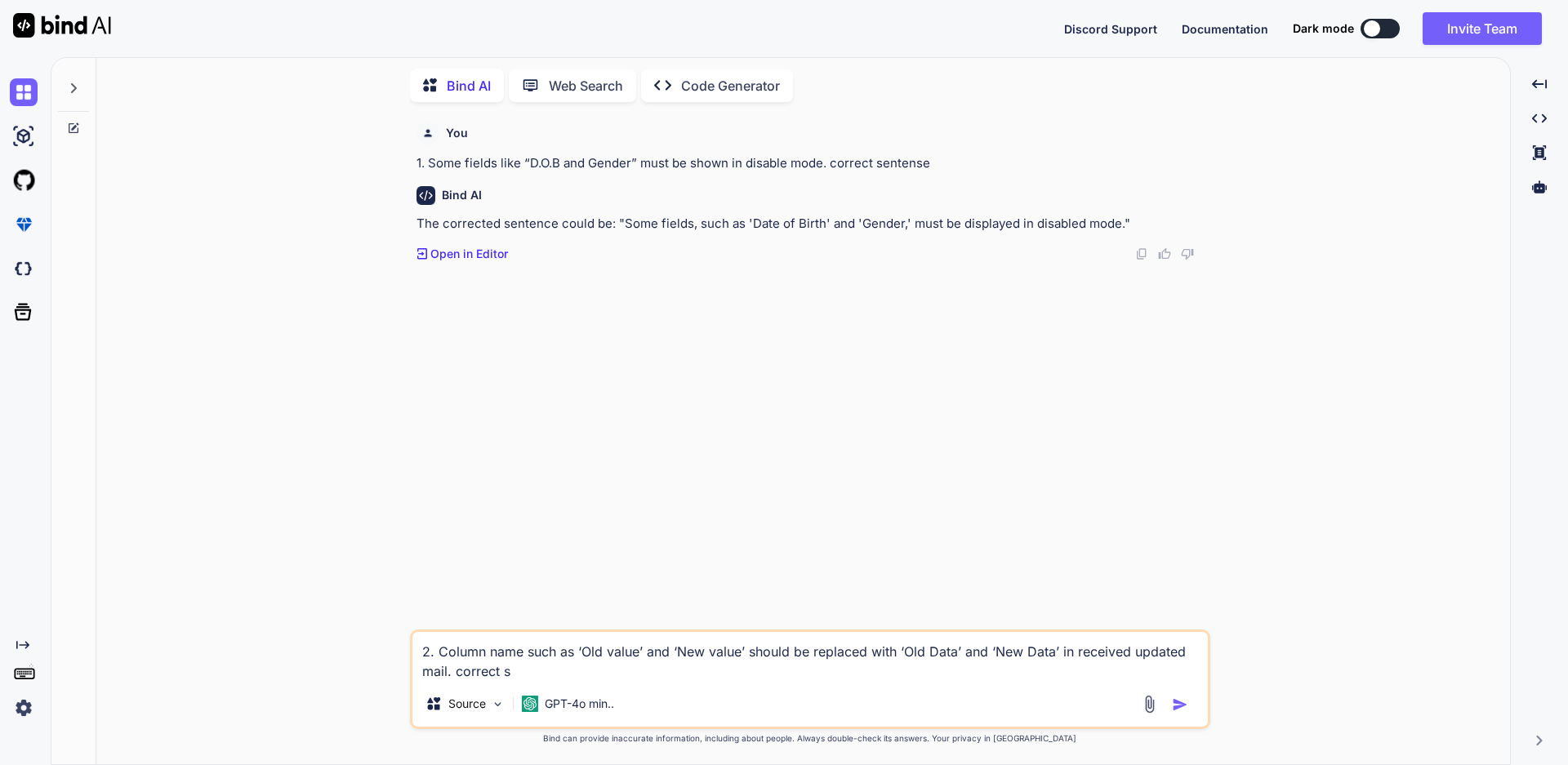
type textarea "x"
type textarea "2. Column name such as ‘Old value’ and ‘New value’ should be replaced with ‘Old…"
type textarea "x"
type textarea "2. Column name such as ‘Old value’ and ‘New value’ should be replaced with ‘Old…"
type textarea "x"
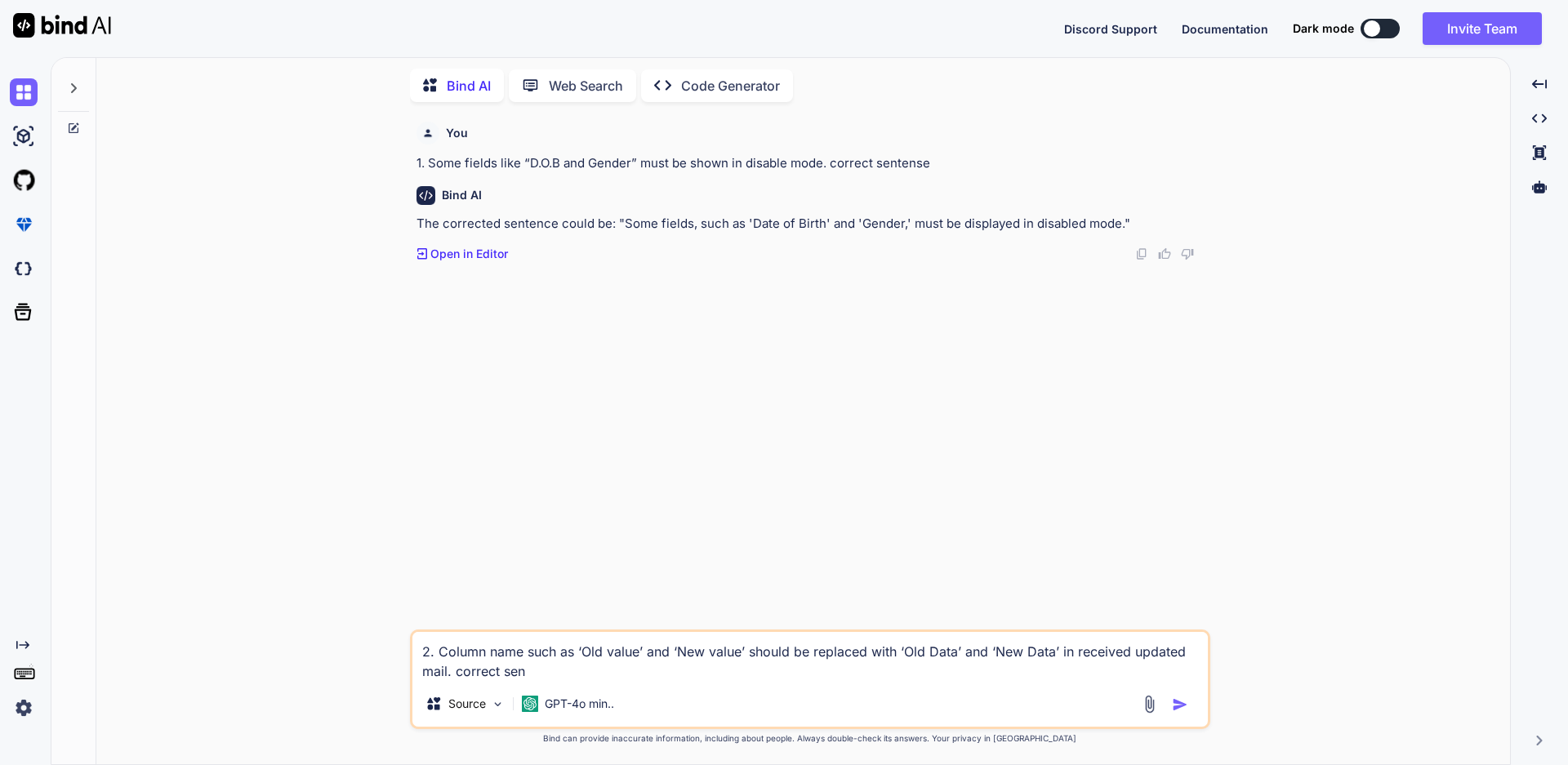
type textarea "2. Column name such as ‘Old value’ and ‘New value’ should be replaced with ‘Old…"
type textarea "x"
type textarea "2. Column name such as ‘Old value’ and ‘New value’ should be replaced with ‘Old…"
type textarea "x"
type textarea "2. Column name such as ‘Old value’ and ‘New value’ should be replaced with ‘Old…"
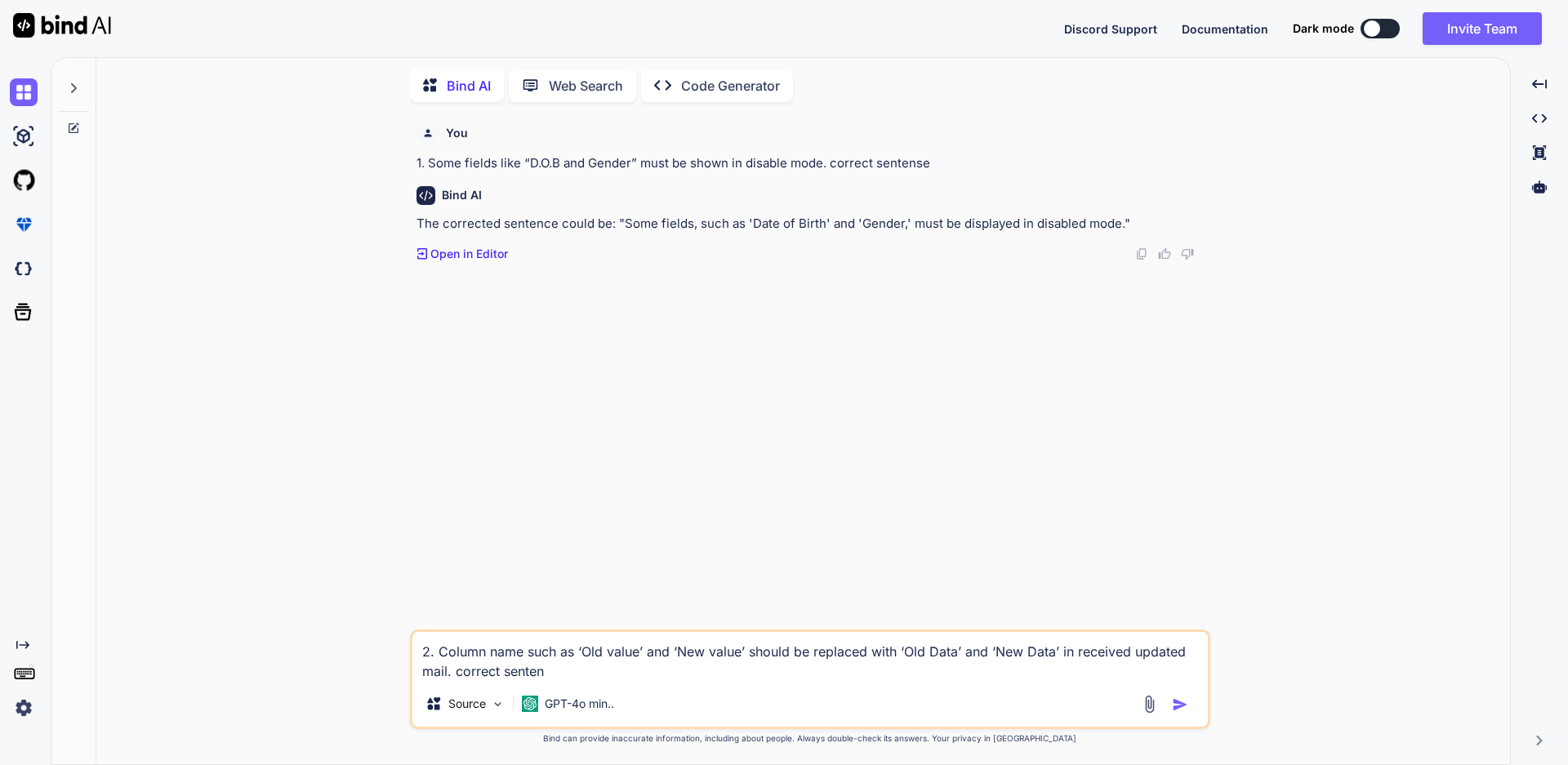
type textarea "x"
type textarea "2. Column name such as ‘Old value’ and ‘New value’ should be replaced with ‘Old…"
type textarea "x"
type textarea "2. Column name such as ‘Old value’ and ‘New value’ should be replaced with ‘Old…"
type textarea "x"
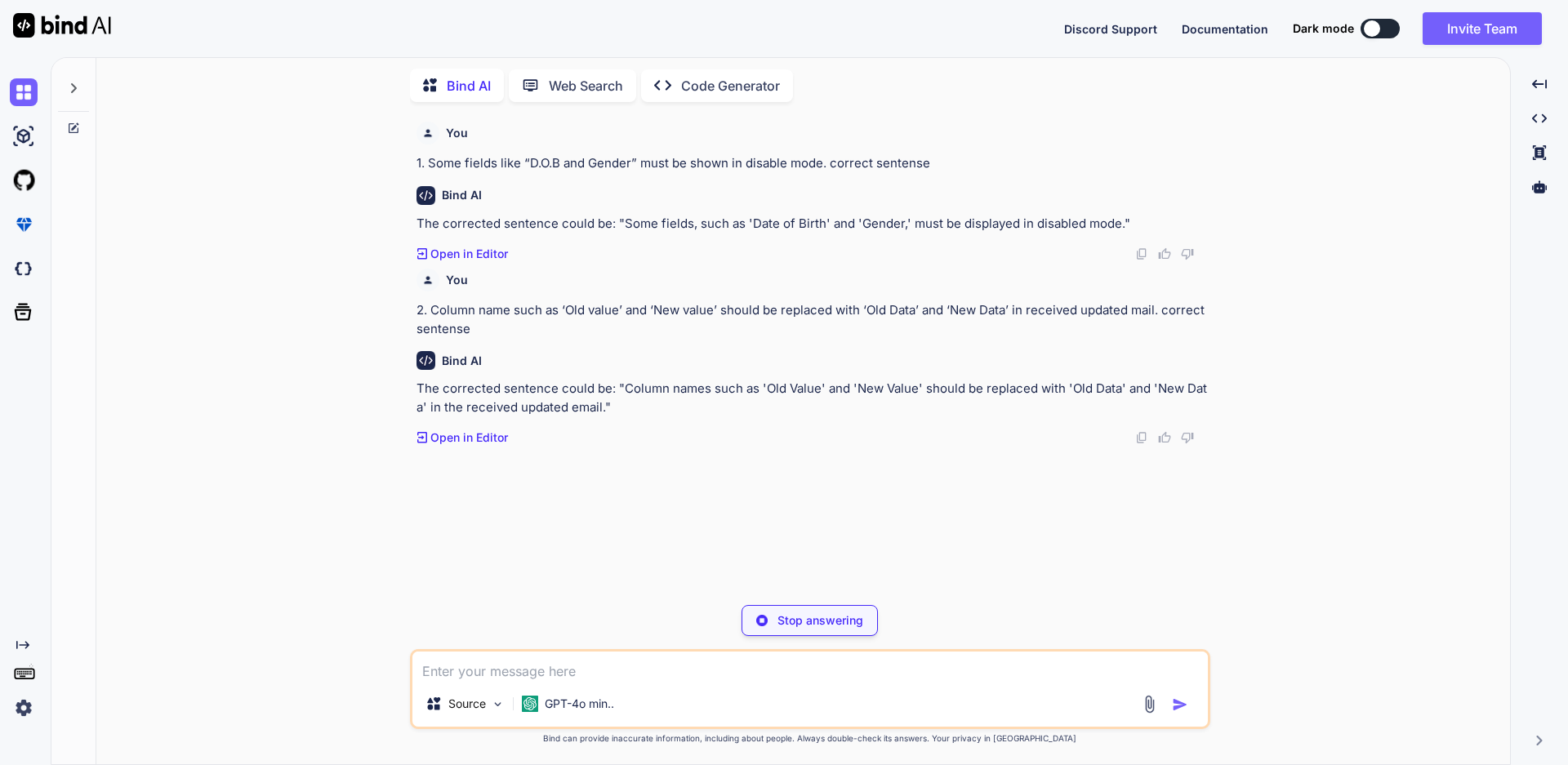
type textarea "x"
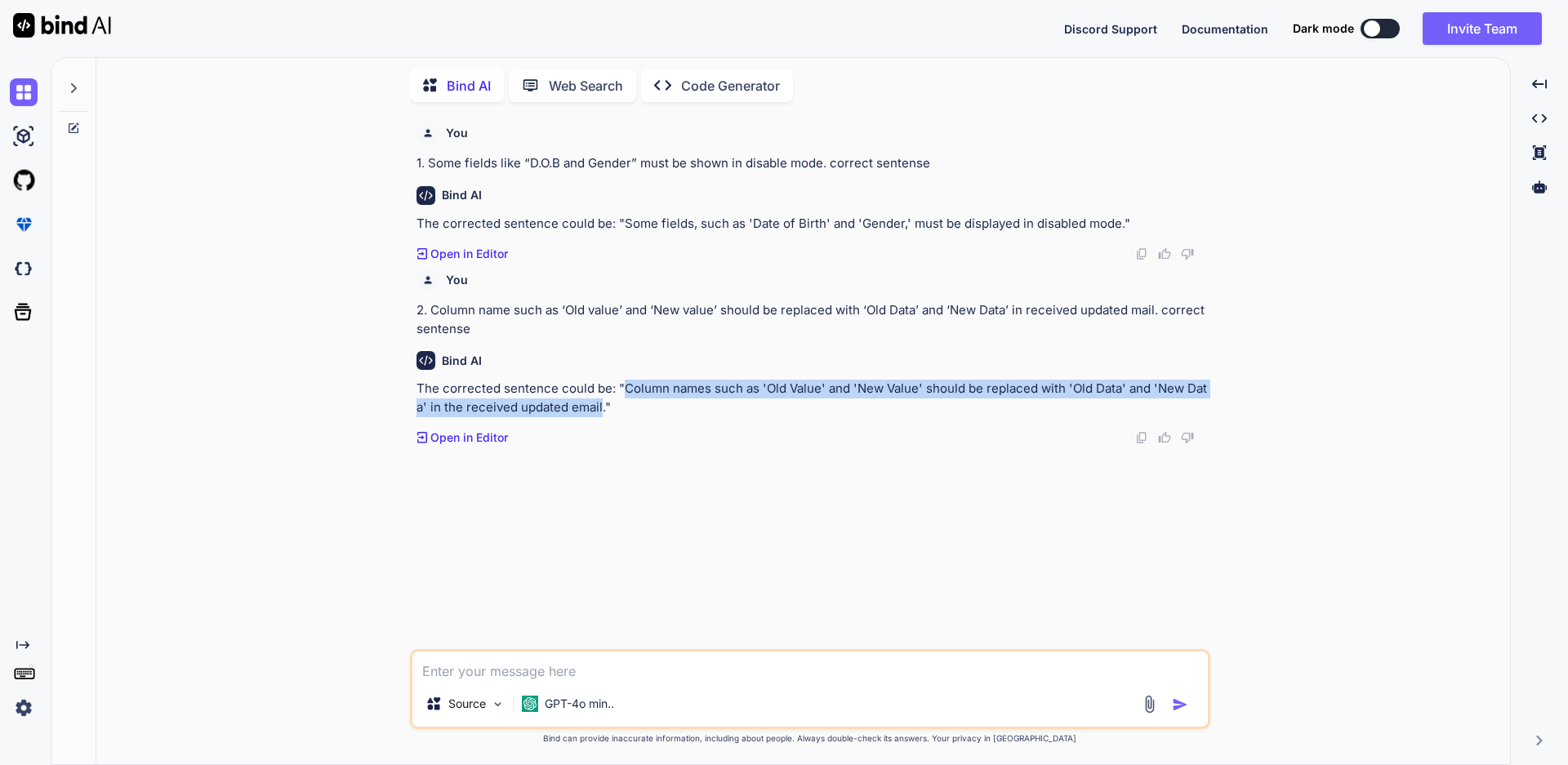
drag, startPoint x: 624, startPoint y: 389, endPoint x: 601, endPoint y: 409, distance: 30.5
click at [601, 409] on p "The corrected sentence could be: "Column names such as 'Old Value' and 'New Val…" at bounding box center [811, 398] width 790 height 37
copy p "Column names such as 'Old Value' and 'New Value' should be replaced with 'Old D…"
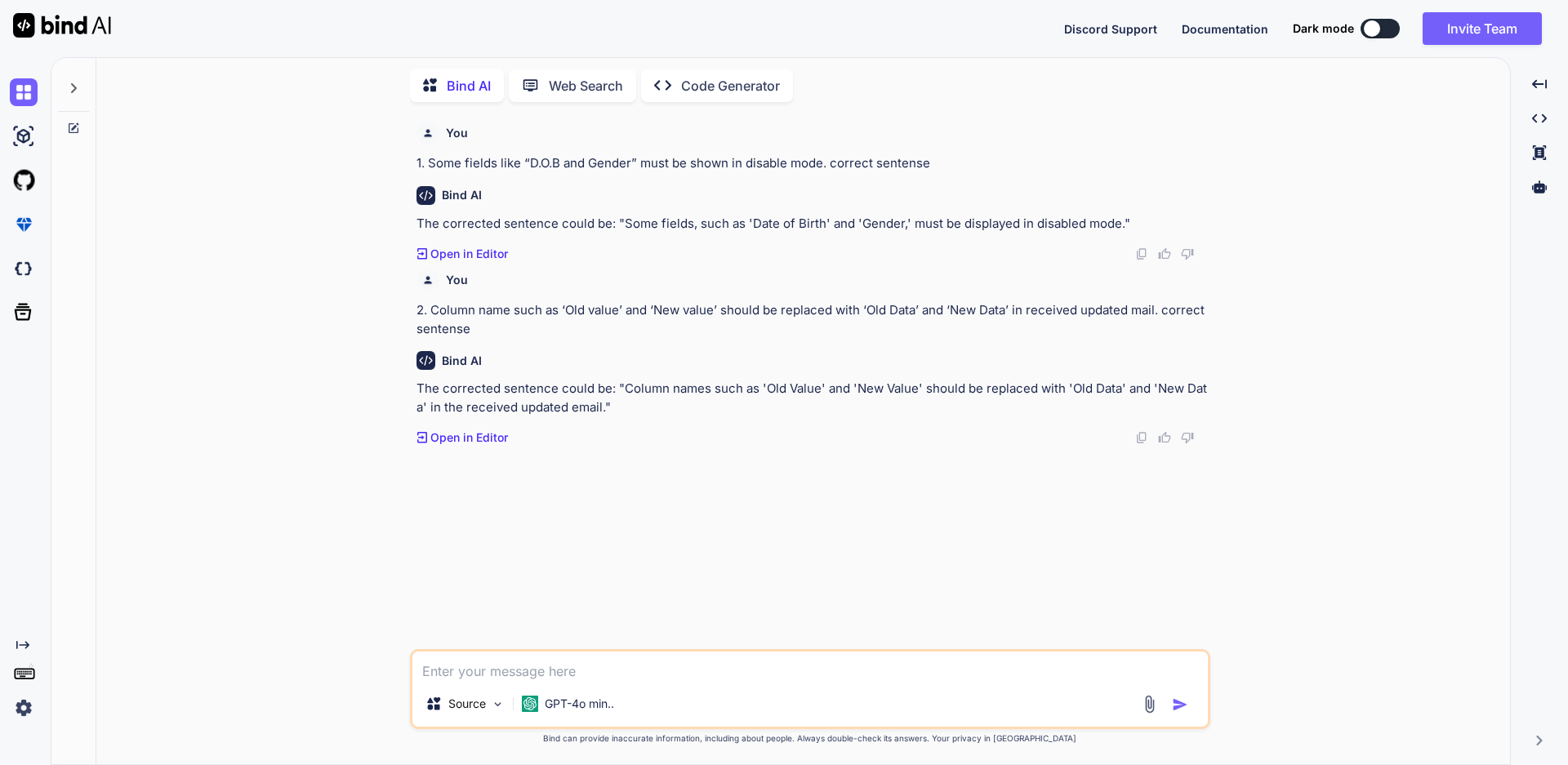
click at [529, 675] on textarea at bounding box center [809, 667] width 795 height 30
paste textarea "3. Received mail is not proper formatting and also signature is not available."
type textarea "3. Received mail is not proper formatting and also signature is not available."
type textarea "x"
type textarea "3. Received mail is not proper formatting and also signature is not available."
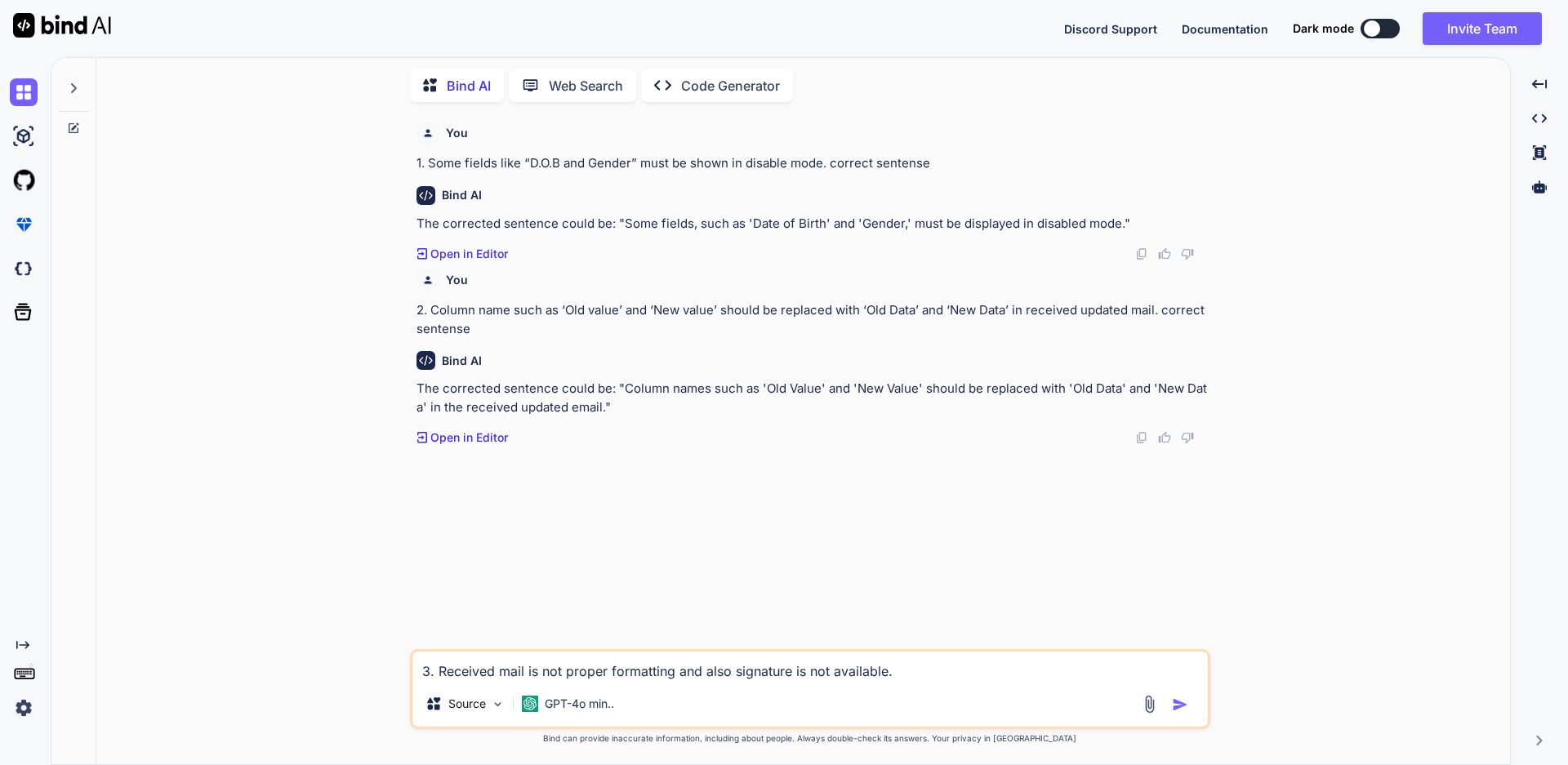
type textarea "x"
type textarea "3. Received mail is not proper formatting and also signature is not available. c"
type textarea "x"
type textarea "3. Received mail is not proper formatting and also signature is not available. …"
type textarea "x"
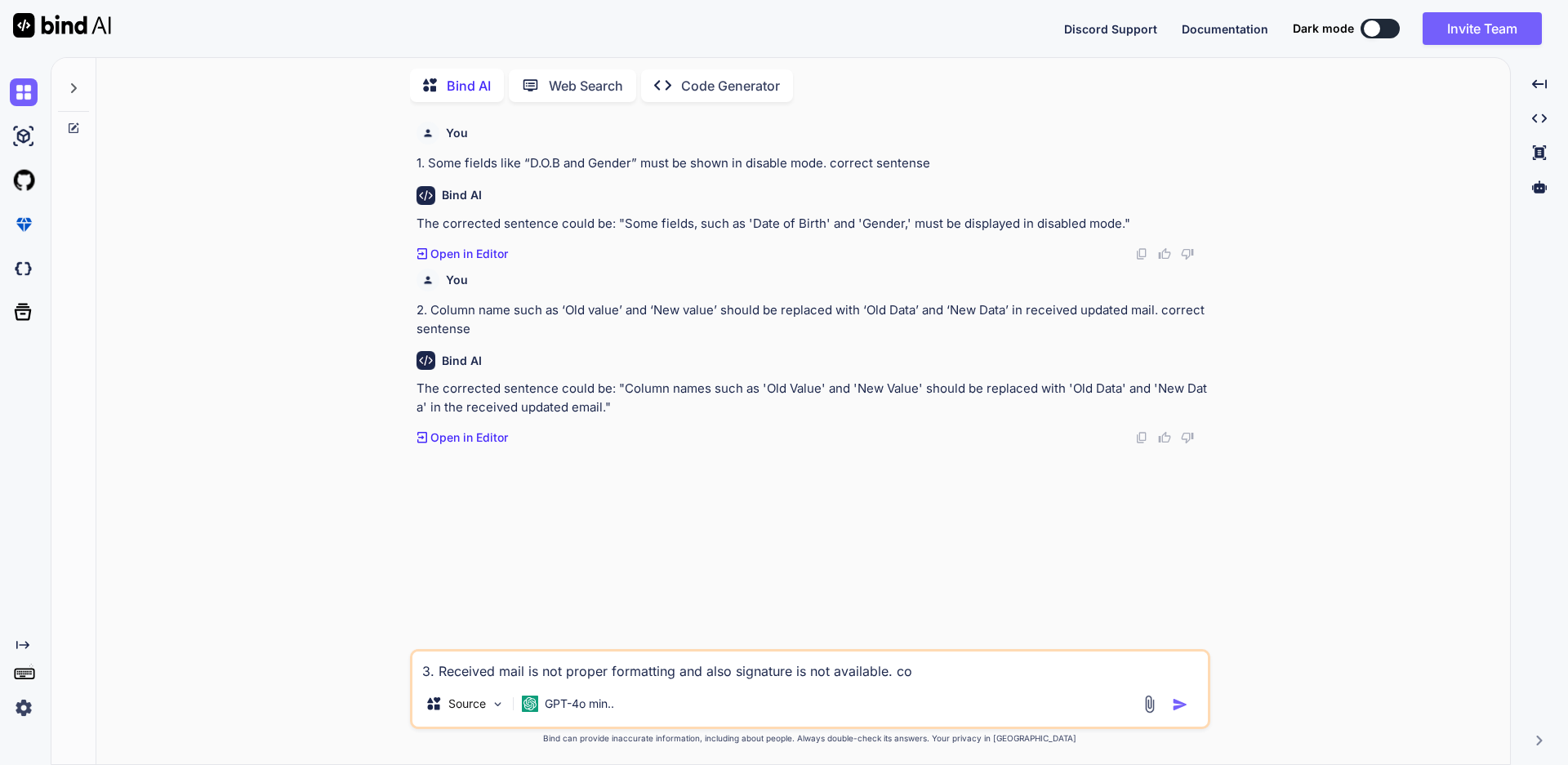
type textarea "3. Received mail is not proper formatting and also signature is not available. …"
type textarea "x"
type textarea "3. Received mail is not proper formatting and also signature is not available. …"
type textarea "x"
type textarea "3. Received mail is not proper formatting and also signature is not available. …"
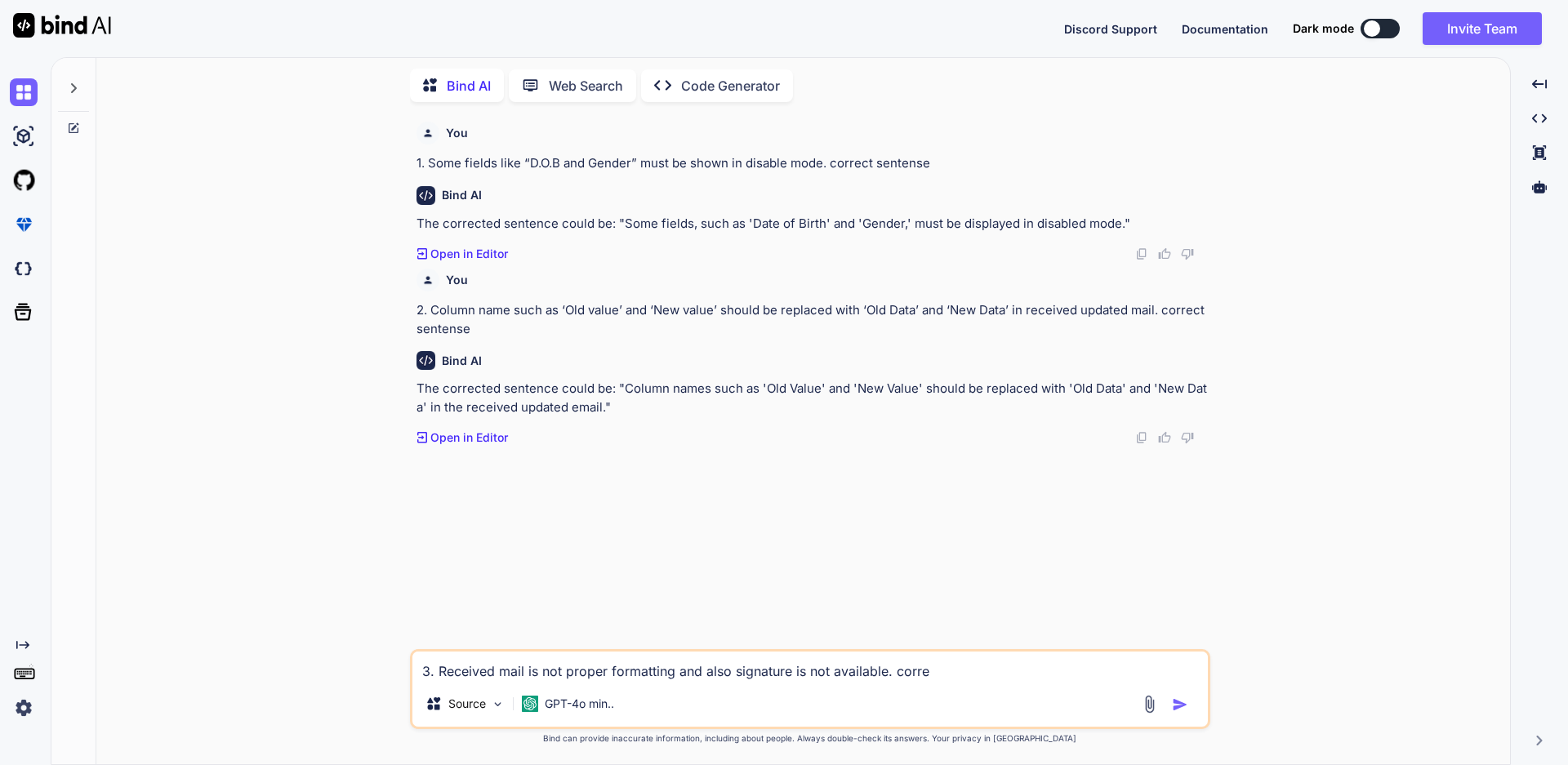
type textarea "x"
type textarea "3. Received mail is not proper formatting and also signature is not available. …"
type textarea "x"
type textarea "3. Received mail is not proper formatting and also signature is not available. …"
type textarea "x"
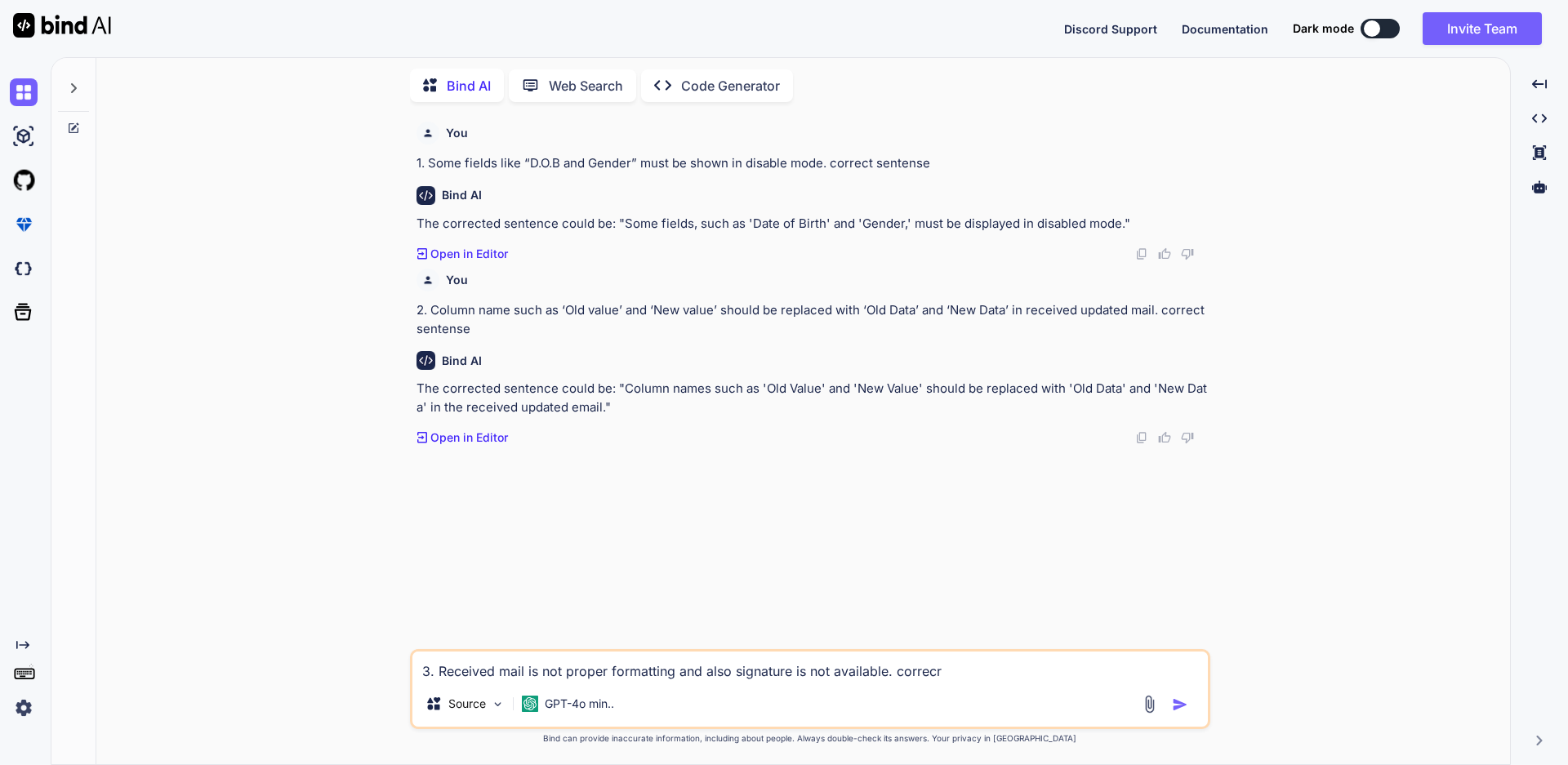
type textarea "3. Received mail is not proper formatting and also signature is not available. …"
type textarea "x"
type textarea "3. Received mail is not proper formatting and also signature is not available. …"
type textarea "x"
type textarea "3. Received mail is not proper formatting and also signature is not available. …"
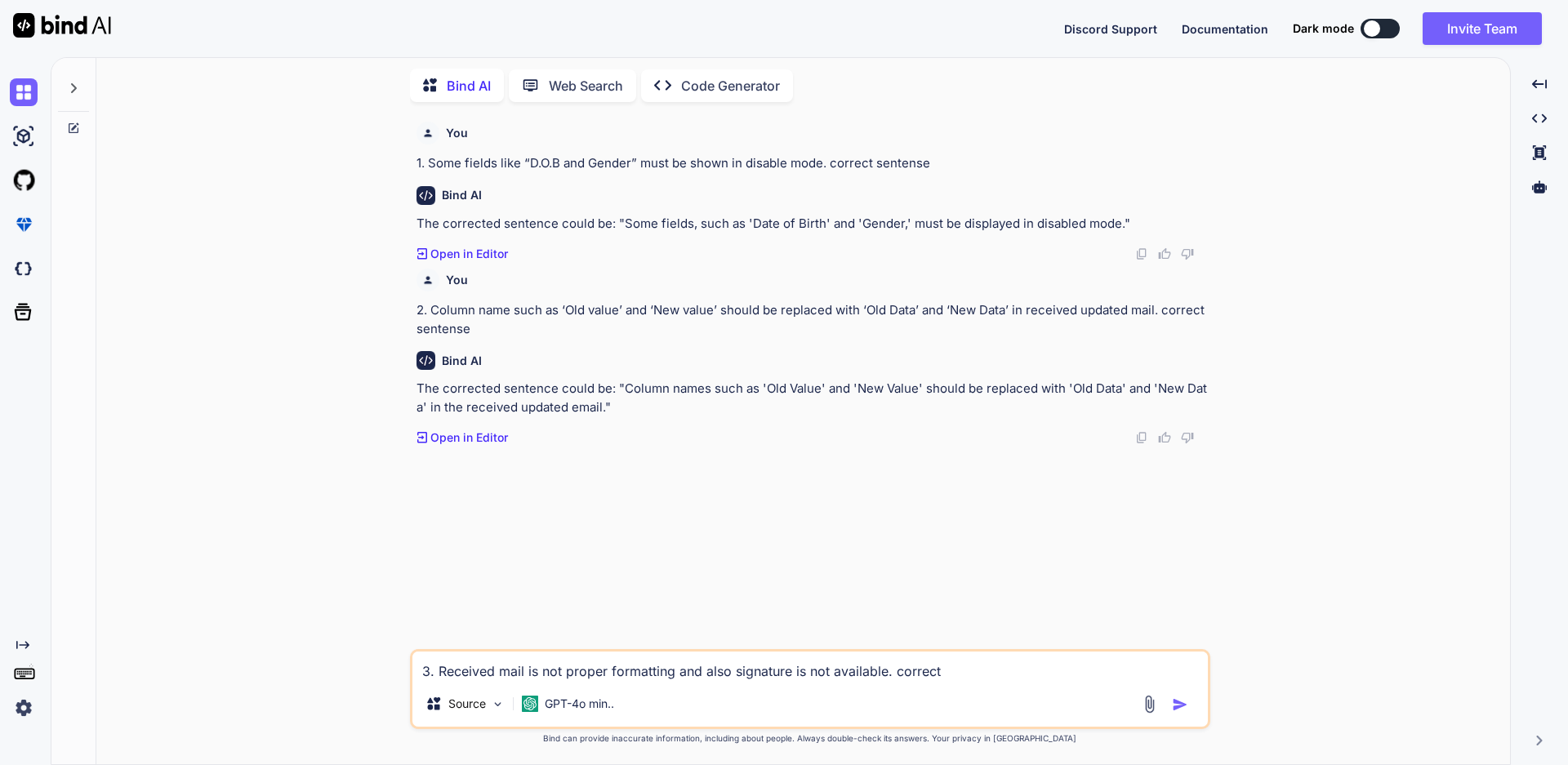
type textarea "x"
type textarea "3. Received mail is not proper formatting and also signature is not available. …"
type textarea "x"
type textarea "3. Received mail is not proper formatting and also signature is not available. …"
type textarea "x"
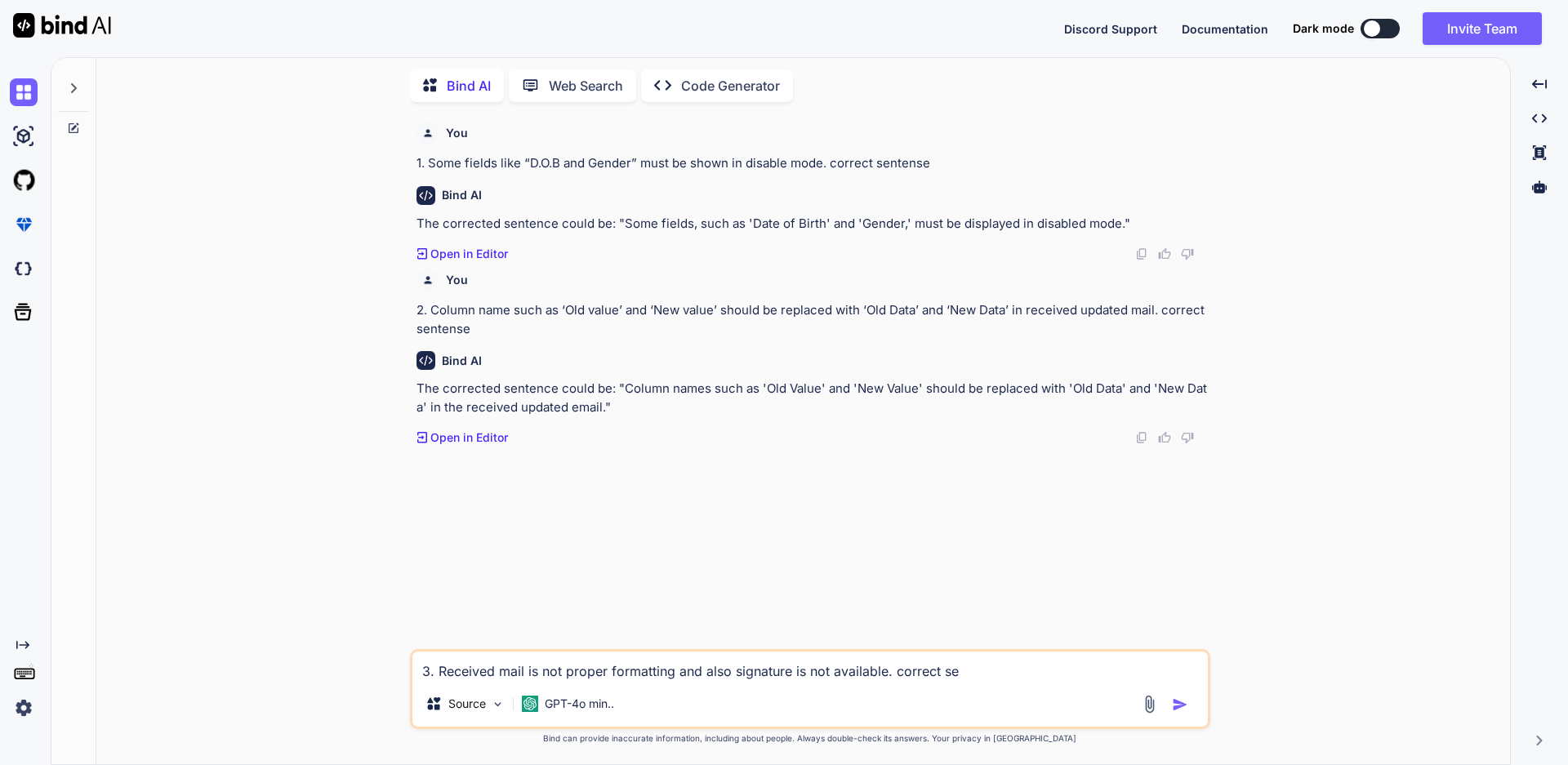
type textarea "3. Received mail is not proper formatting and also signature is not available. …"
type textarea "x"
type textarea "3. Received mail is not proper formatting and also signature is not available. …"
type textarea "x"
type textarea "3. Received mail is not proper formatting and also signature is not available. …"
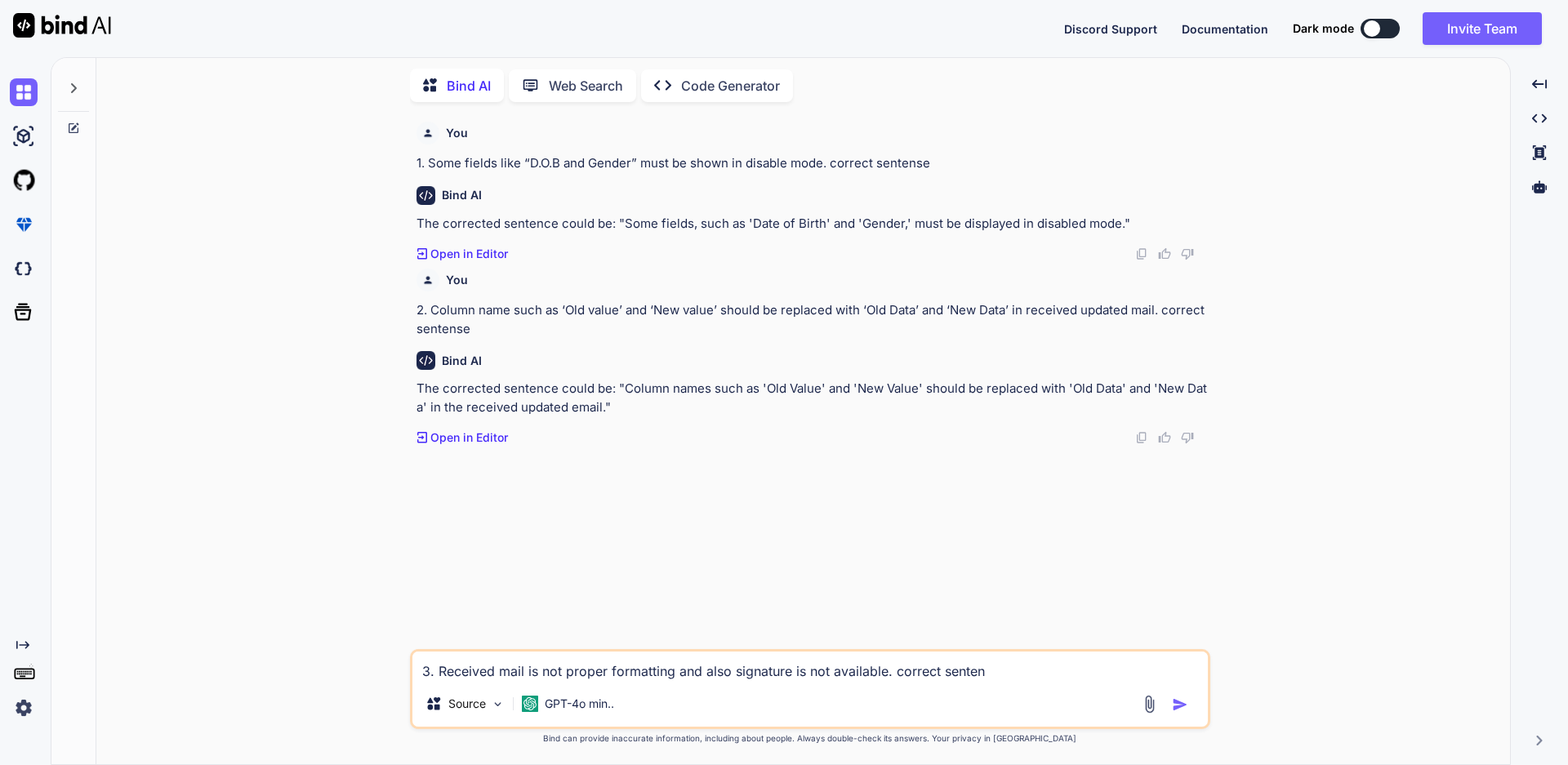
type textarea "x"
type textarea "3. Received mail is not proper formatting and also signature is not available. …"
type textarea "x"
type textarea "3. Received mail is not proper formatting and also signature is not available. …"
type textarea "x"
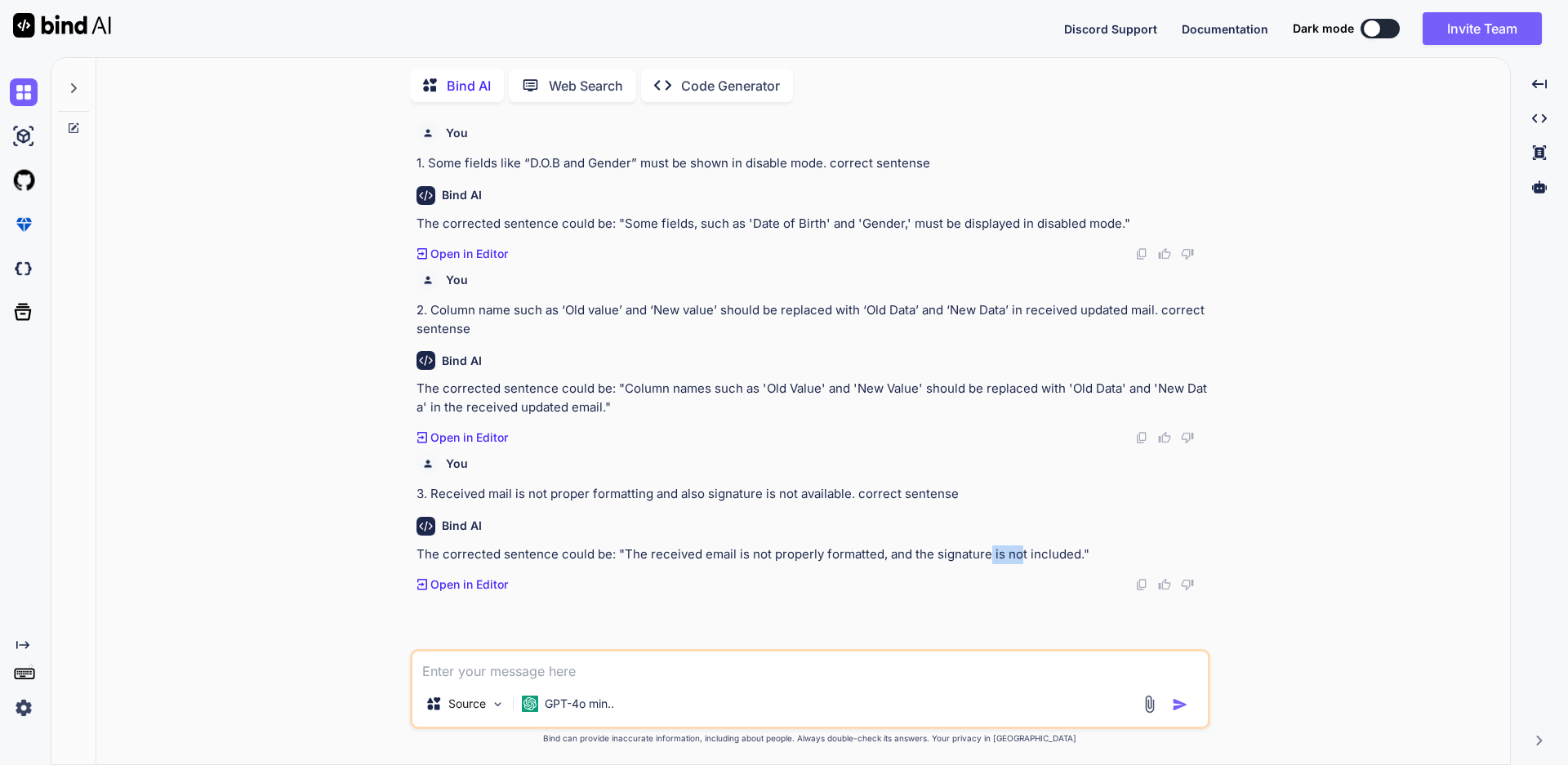
drag, startPoint x: 1018, startPoint y: 553, endPoint x: 985, endPoint y: 546, distance: 33.7
click at [985, 546] on p "The corrected sentence could be: "The received email is not properly formatted,…" at bounding box center [811, 555] width 790 height 19
drag, startPoint x: 1077, startPoint y: 577, endPoint x: 1066, endPoint y: 577, distance: 11.0
click at [1074, 577] on div "Created with Pixso. Open in Editor" at bounding box center [811, 584] width 790 height 17
click at [846, 492] on p "3. Received mail is not proper formatting and also signature is not available. …" at bounding box center [811, 495] width 790 height 19
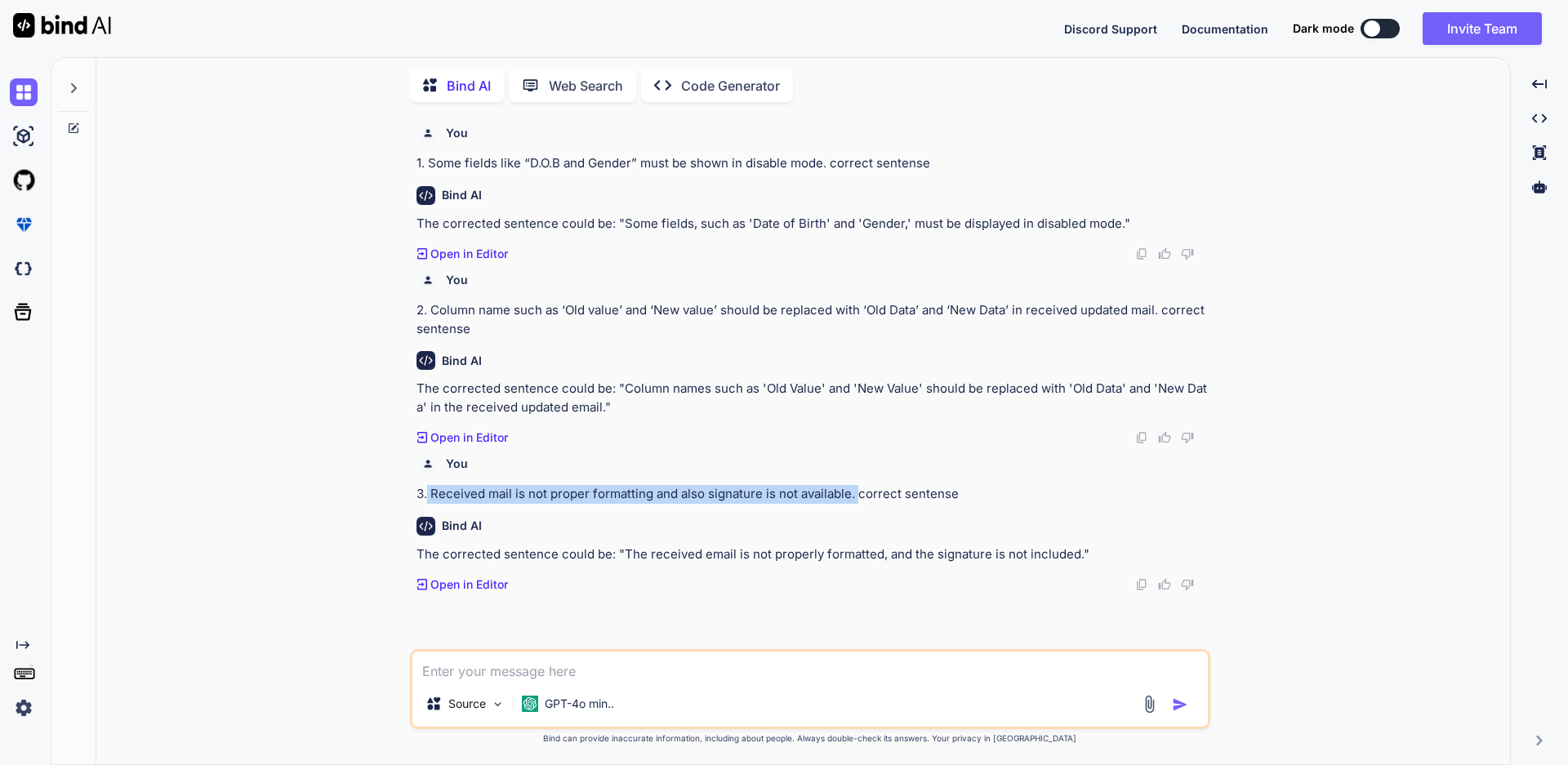
drag, startPoint x: 834, startPoint y: 489, endPoint x: 429, endPoint y: 488, distance: 405.0
click at [429, 488] on p "3. Received mail is not proper formatting and also signature is not available. …" at bounding box center [811, 495] width 790 height 19
copy p "Received mail is not proper formatting and also signature is not available."
click at [1013, 476] on div "You 3. Received mail is not proper formatting and also signature is not availab…" at bounding box center [811, 475] width 790 height 58
drag, startPoint x: 972, startPoint y: 489, endPoint x: 429, endPoint y: 491, distance: 543.0
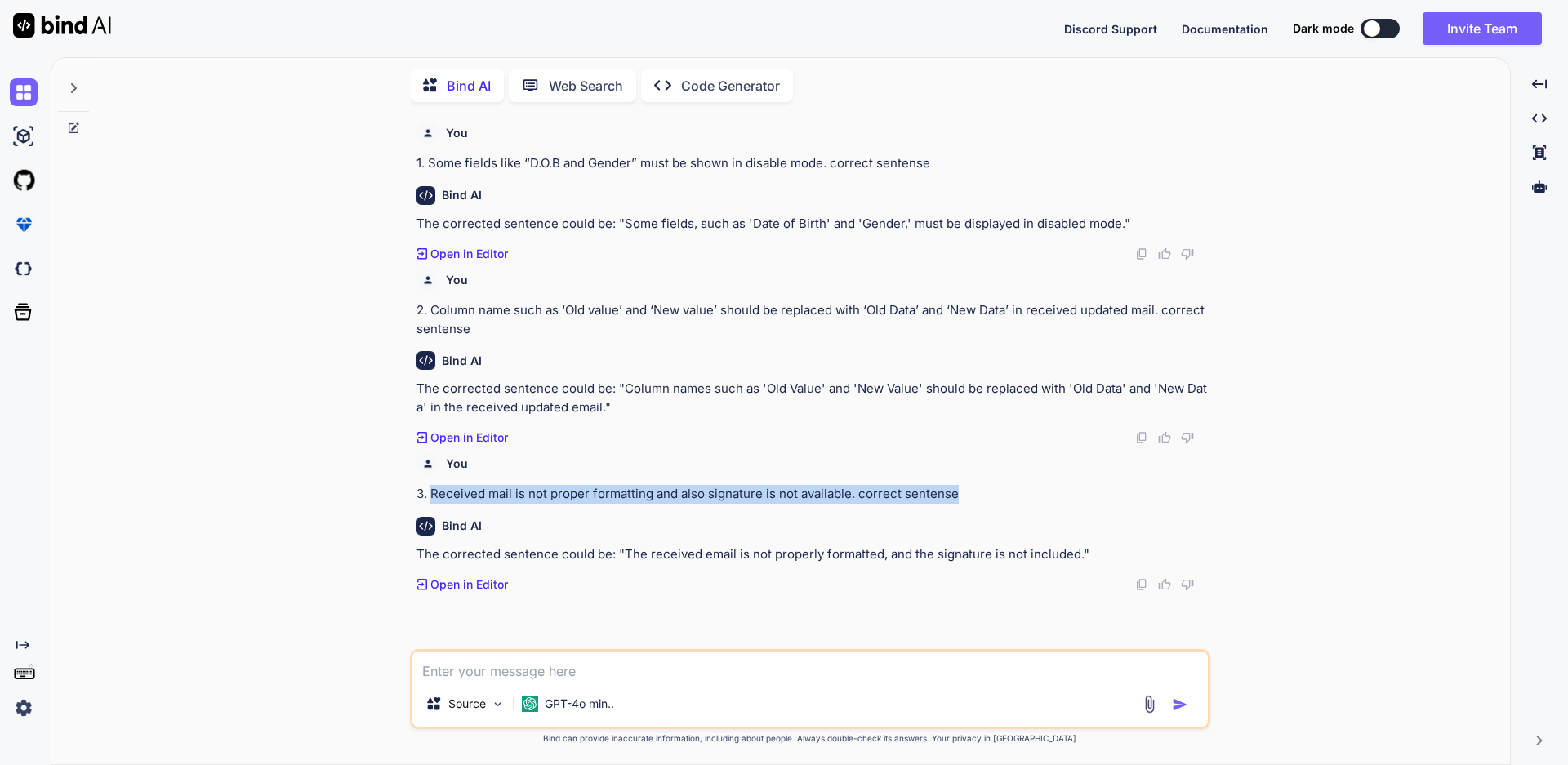
click at [429, 491] on p "3. Received mail is not proper formatting and also signature is not available. …" at bounding box center [811, 495] width 790 height 19
copy p "Received mail is not proper formatting and also signature is not available. cor…"
click at [469, 669] on textarea at bounding box center [809, 667] width 795 height 30
paste textarea "Received mail is not proper formatting and also signature is not available. cor…"
type textarea "x"
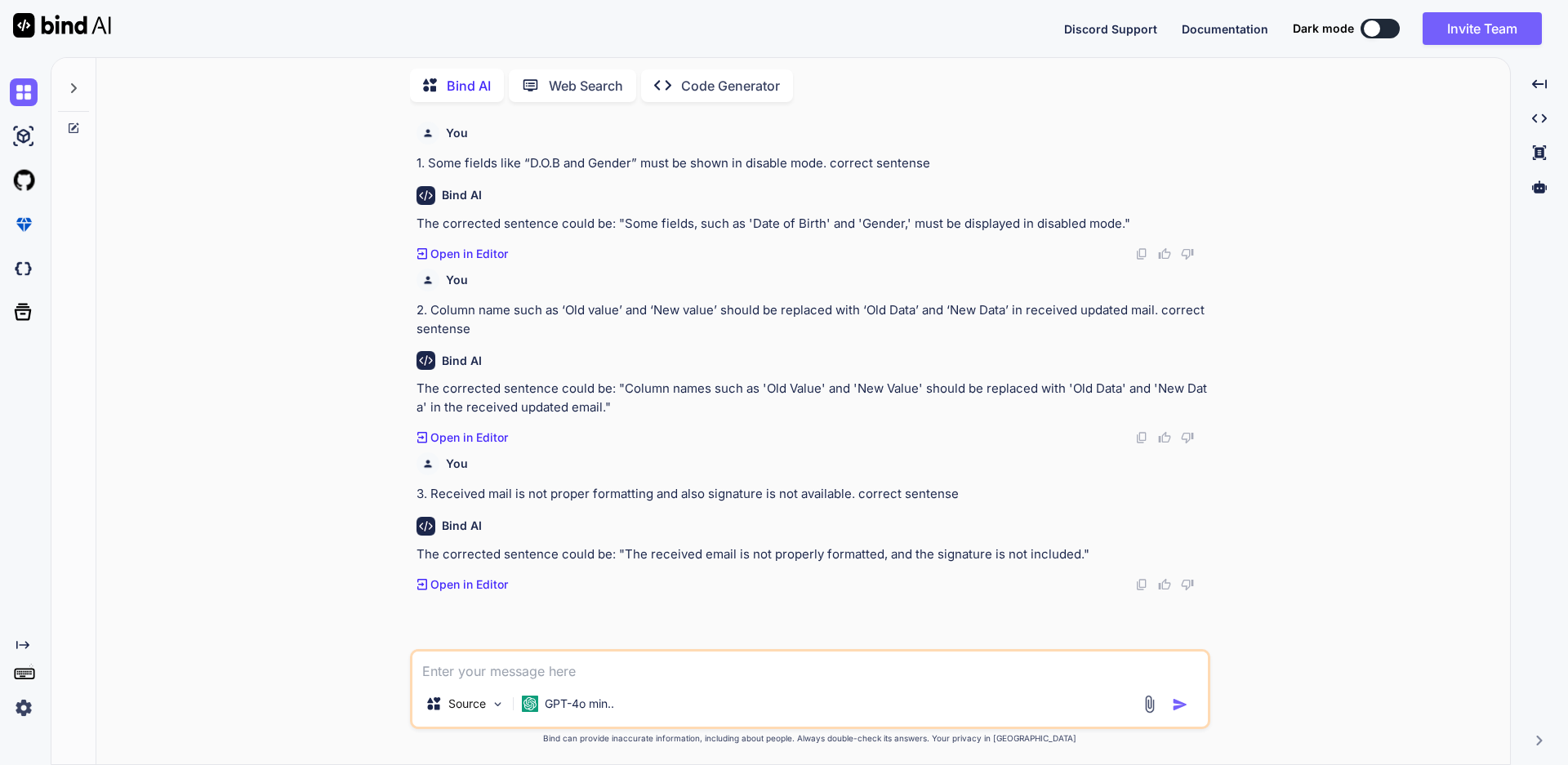
type textarea "Received mail is not proper formatting and also signature is not available. cor…"
click at [868, 671] on textarea "Received mail is not proper formatting and also signature is not available. cor…" at bounding box center [809, 667] width 795 height 30
type textarea "x"
type textarea "Received mail is not proper formatting and also signature is not available . co…"
type textarea "x"
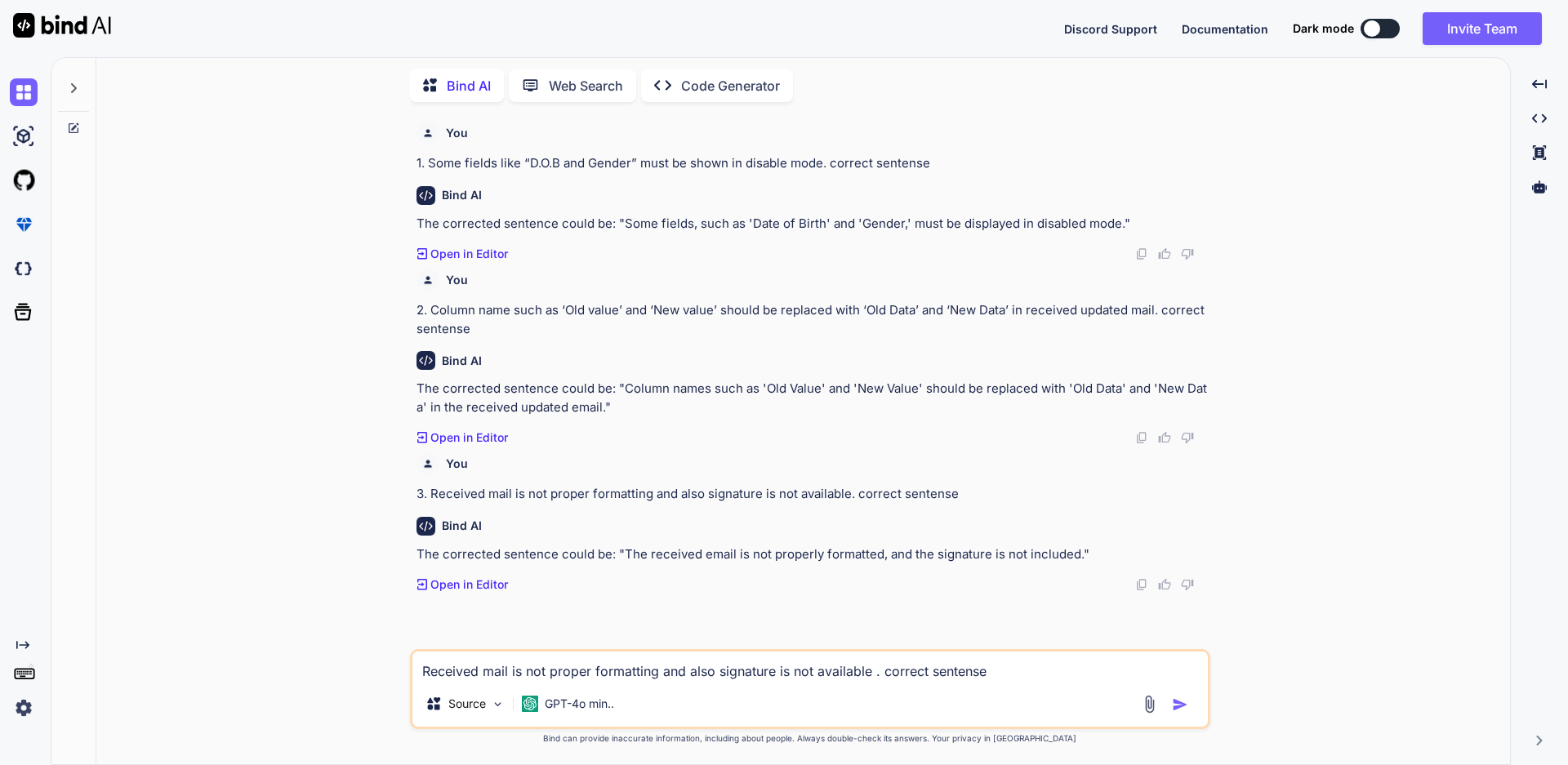
type textarea "Received mail is not proper formatting and also signature is not available i. c…"
type textarea "x"
type textarea "Received mail is not proper formatting and also signature is not available in. …"
type textarea "x"
type textarea "Received mail is not proper formatting and also signature is not available in .…"
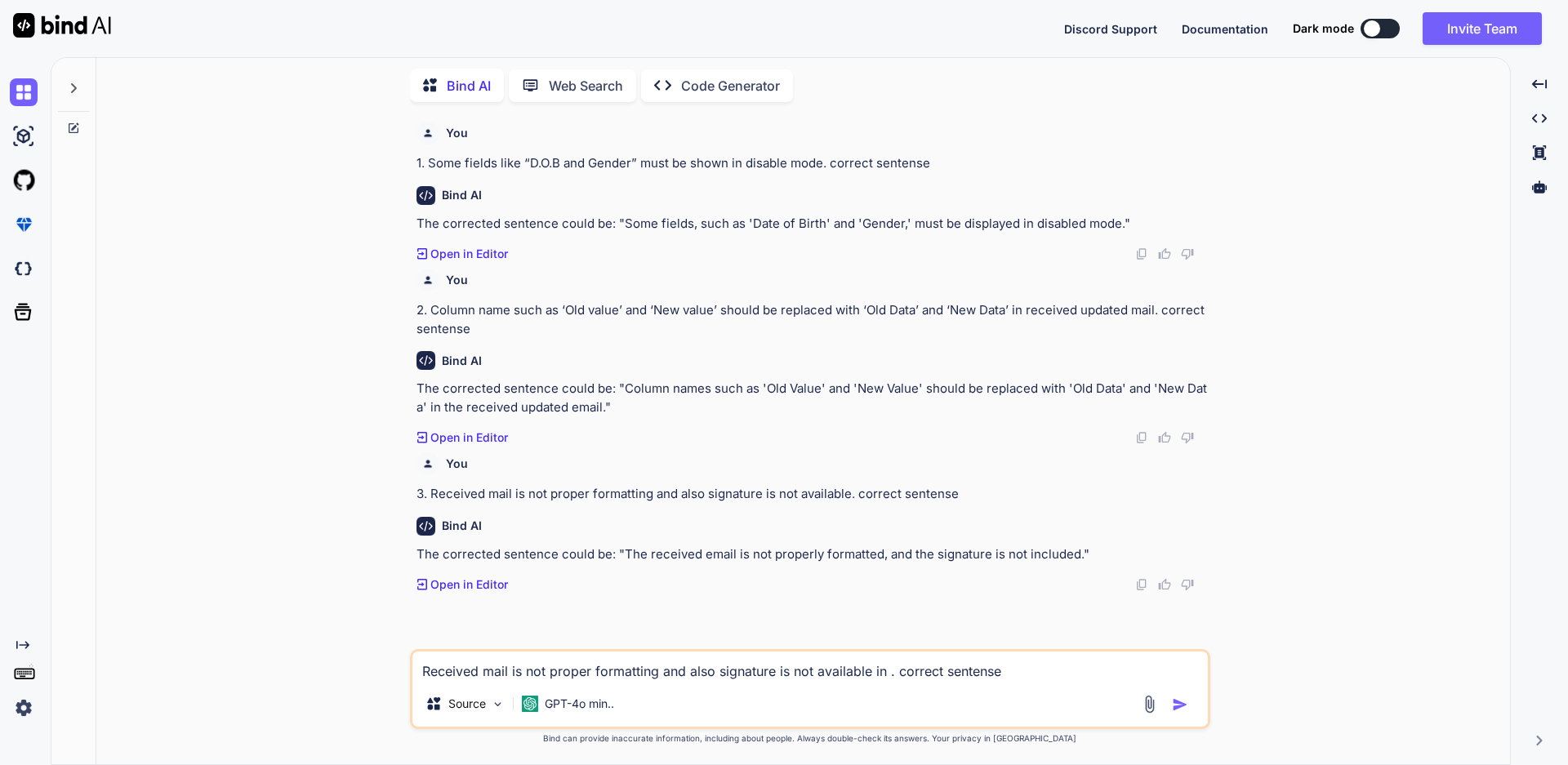
type textarea "x"
type textarea "Received mail is not proper formatting and also signature is not available in r…"
type textarea "x"
type textarea "Received mail is not proper formatting and also signature is not available in r…"
type textarea "x"
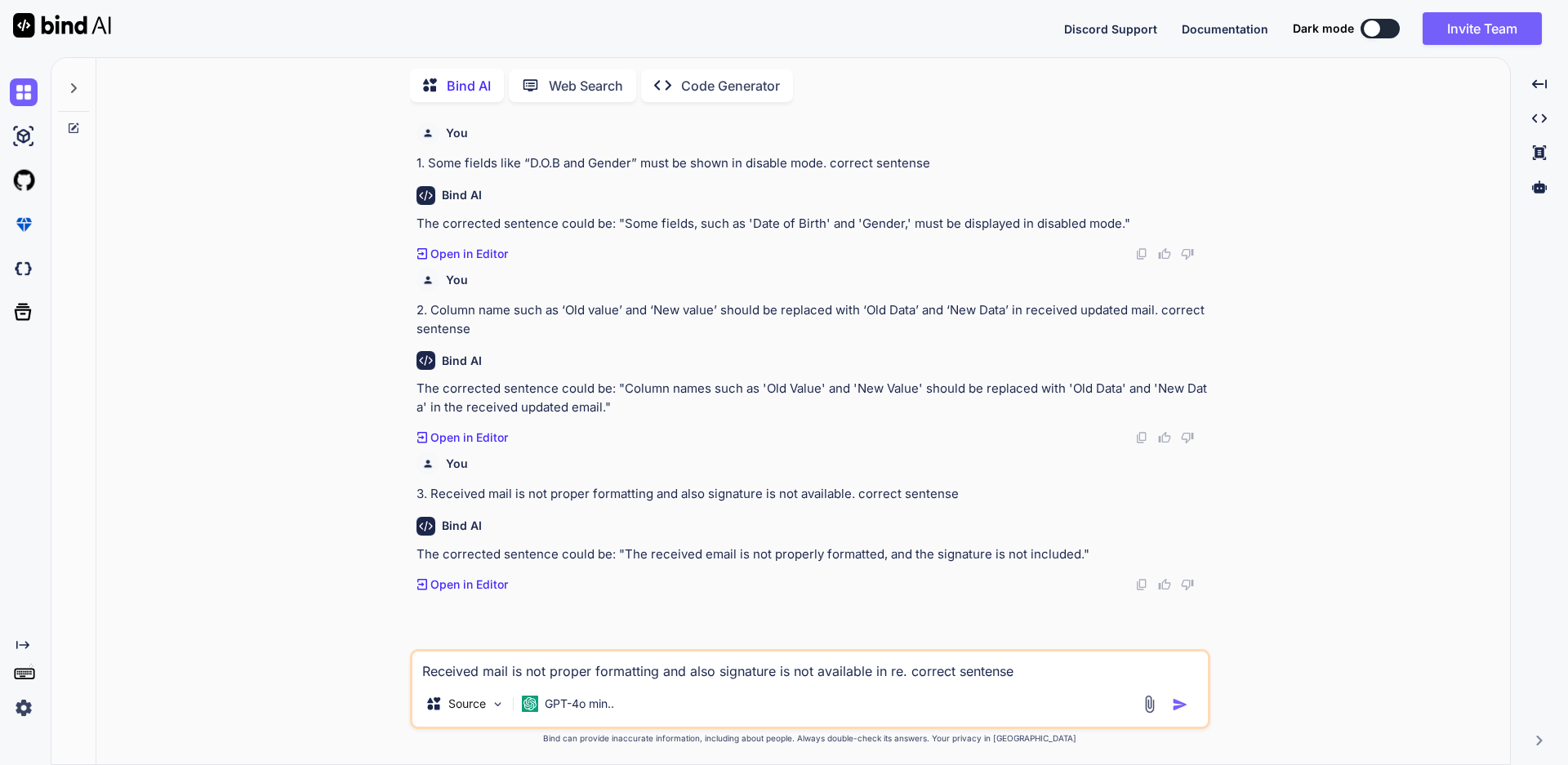
type textarea "Received mail is not proper formatting and also signature is not available in r…"
type textarea "x"
type textarea "Received mail is not proper formatting and also signature is not available in r…"
type textarea "x"
type textarea "Received mail is not proper formatting and also signature is not available in r…"
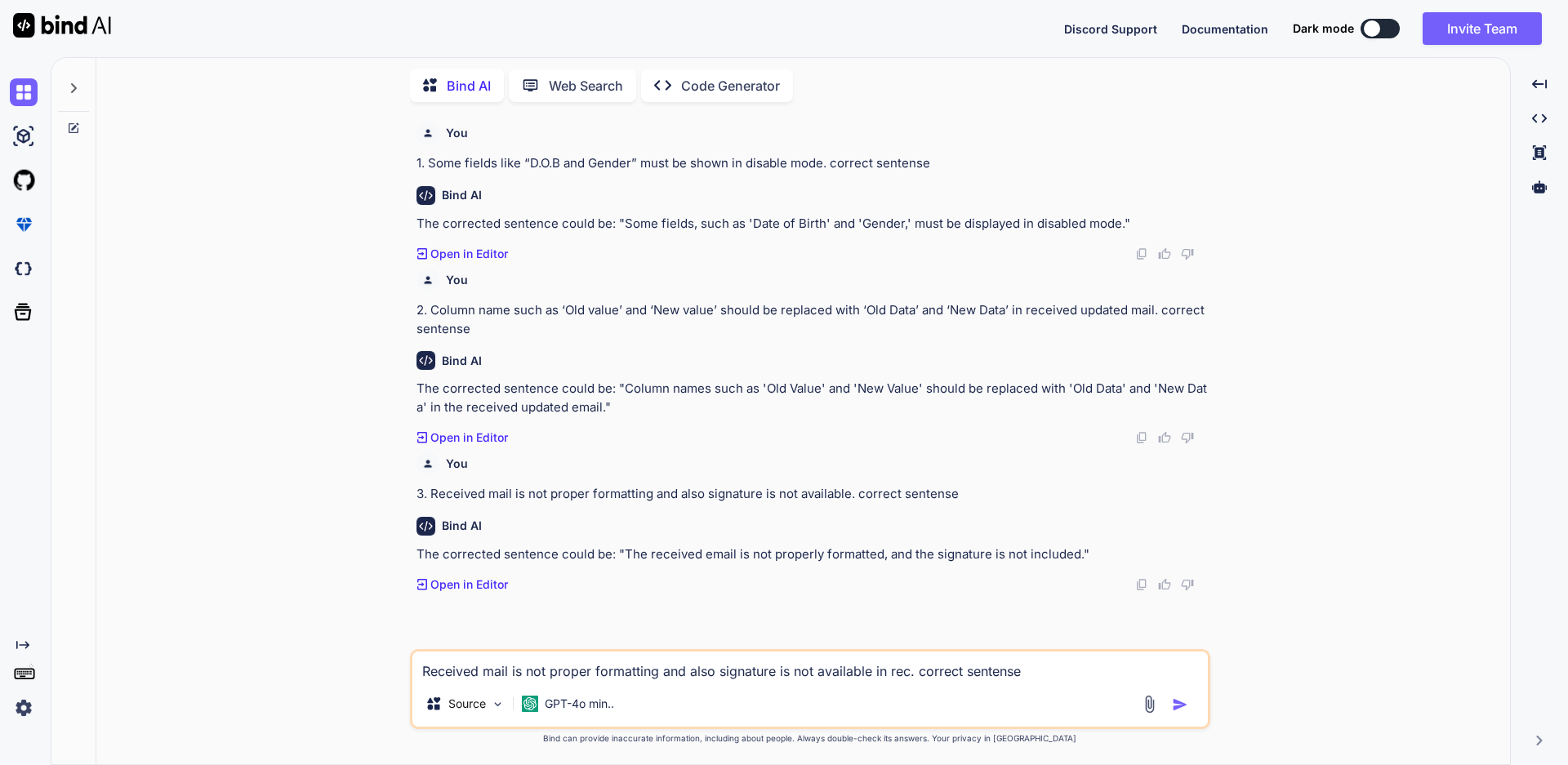
type textarea "x"
type textarea "Received mail is not proper formatting and also signature is not available in r…"
type textarea "x"
type textarea "Received mail is not proper formatting and also signature is not available in r…"
type textarea "x"
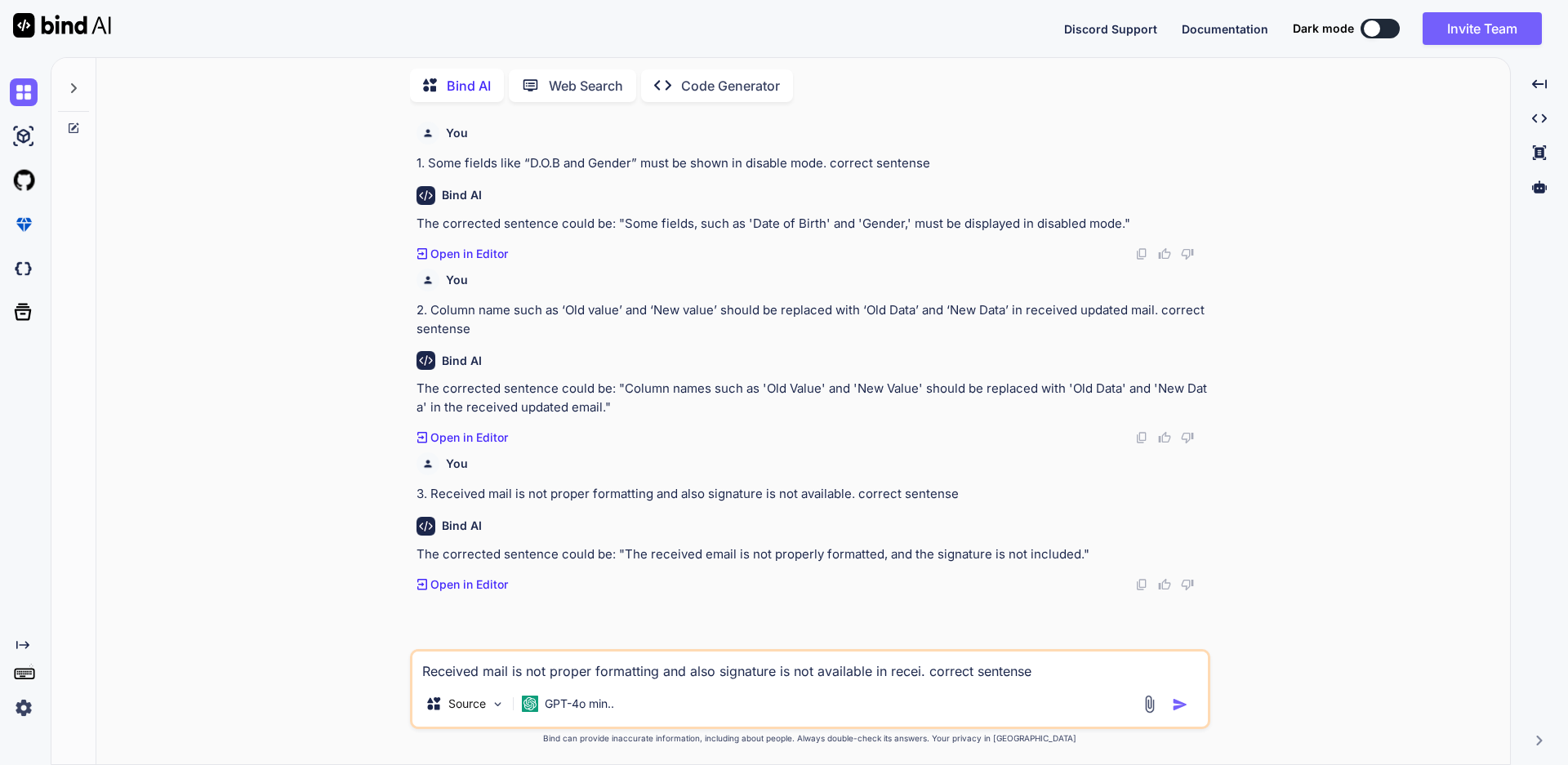
type textarea "Received mail is not proper formatting and also signature is not available in r…"
type textarea "x"
type textarea "Received mail is not proper formatting and also signature is not available in r…"
type textarea "x"
type textarea "Received mail is not proper formatting and also signature is not available in r…"
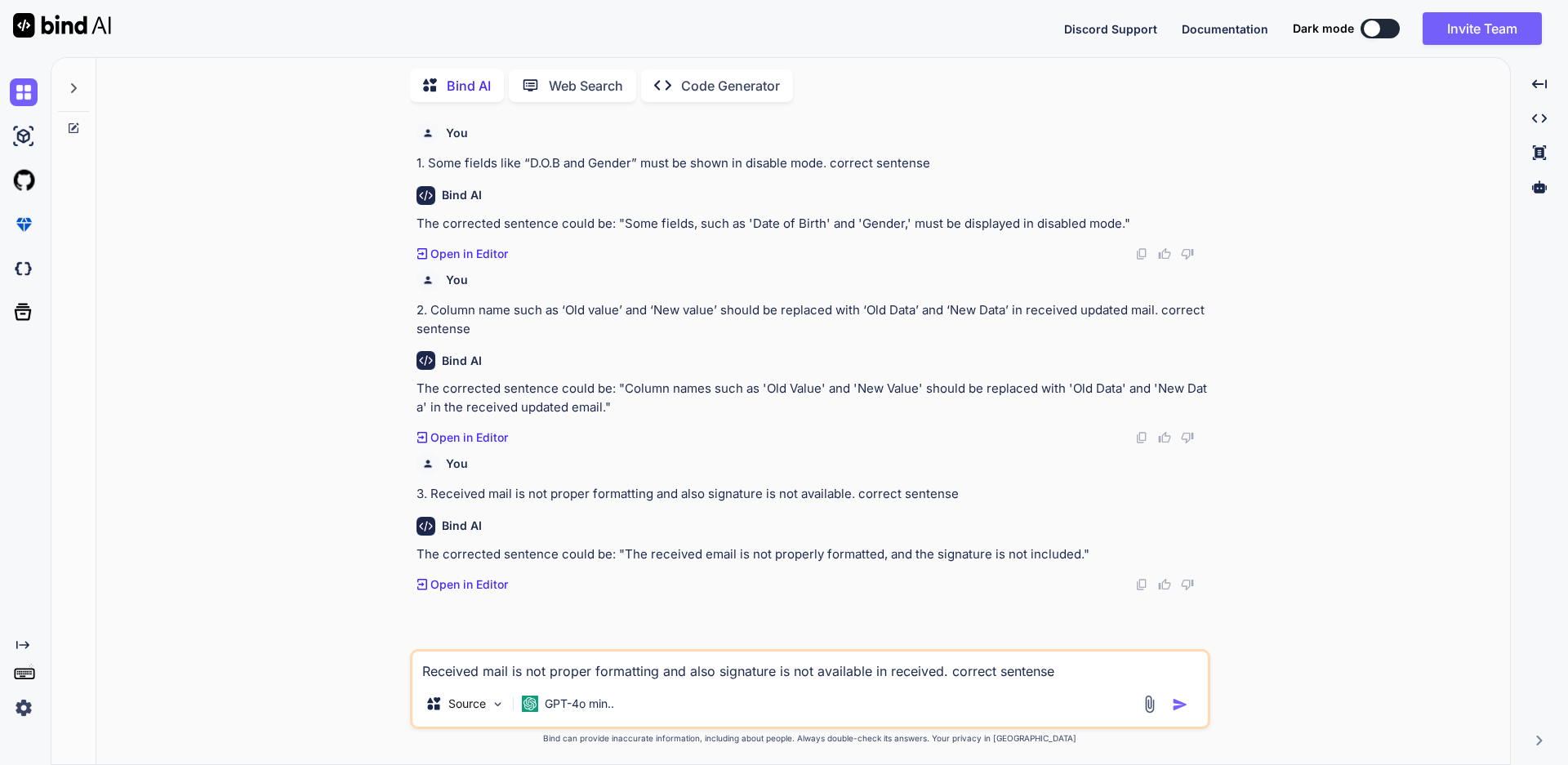
type textarea "x"
type textarea "Received mail is not proper formatting and also signature is not available in r…"
type textarea "x"
type textarea "Received mail is not proper formatting and also signature is not available in r…"
type textarea "x"
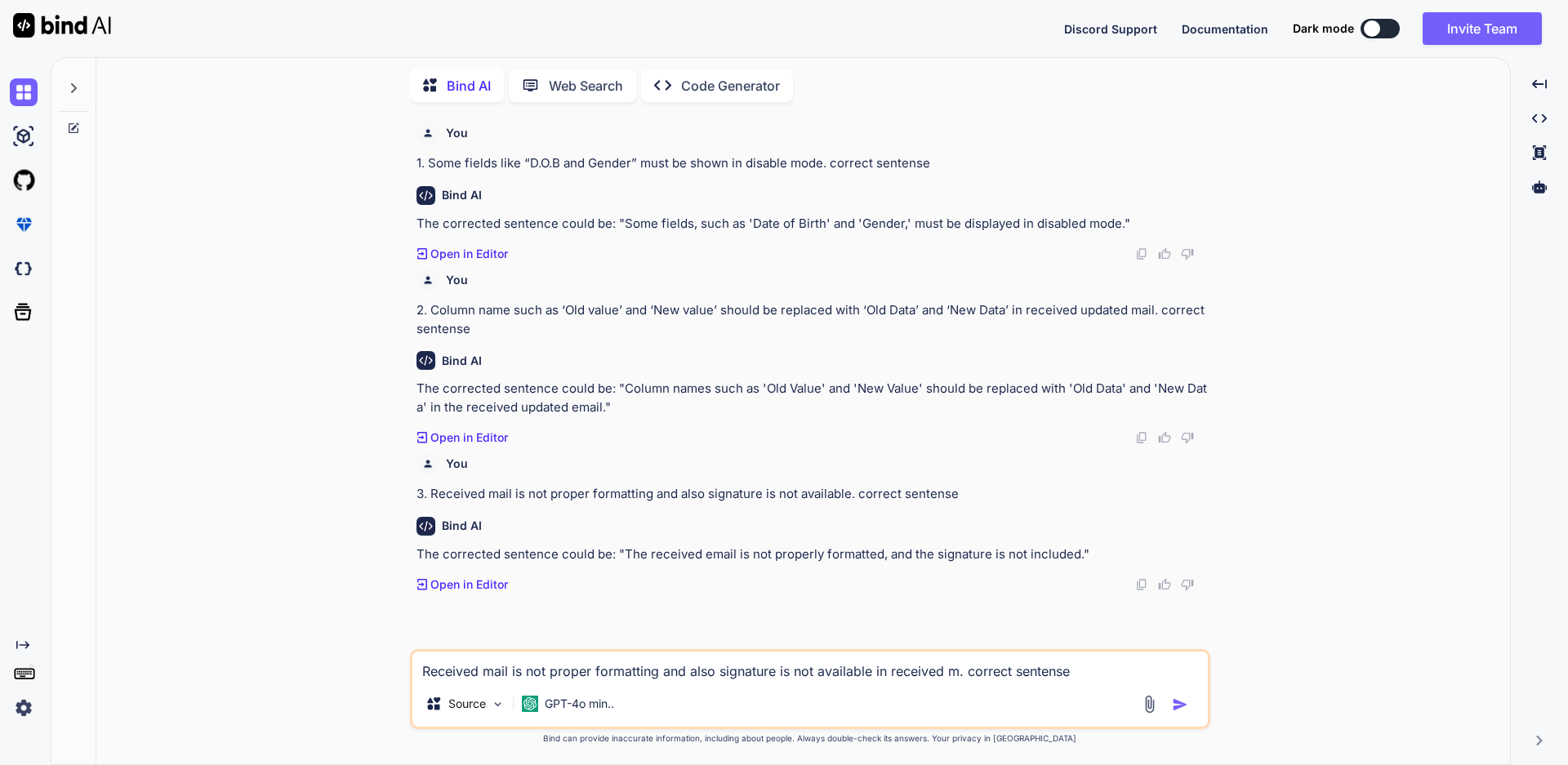
type textarea "Received mail is not proper formatting and also signature is not available in r…"
type textarea "x"
type textarea "Received mail is not proper formatting and also signature is not available in r…"
type textarea "x"
type textarea "Received mail is not proper formatting and also signature is not available in r…"
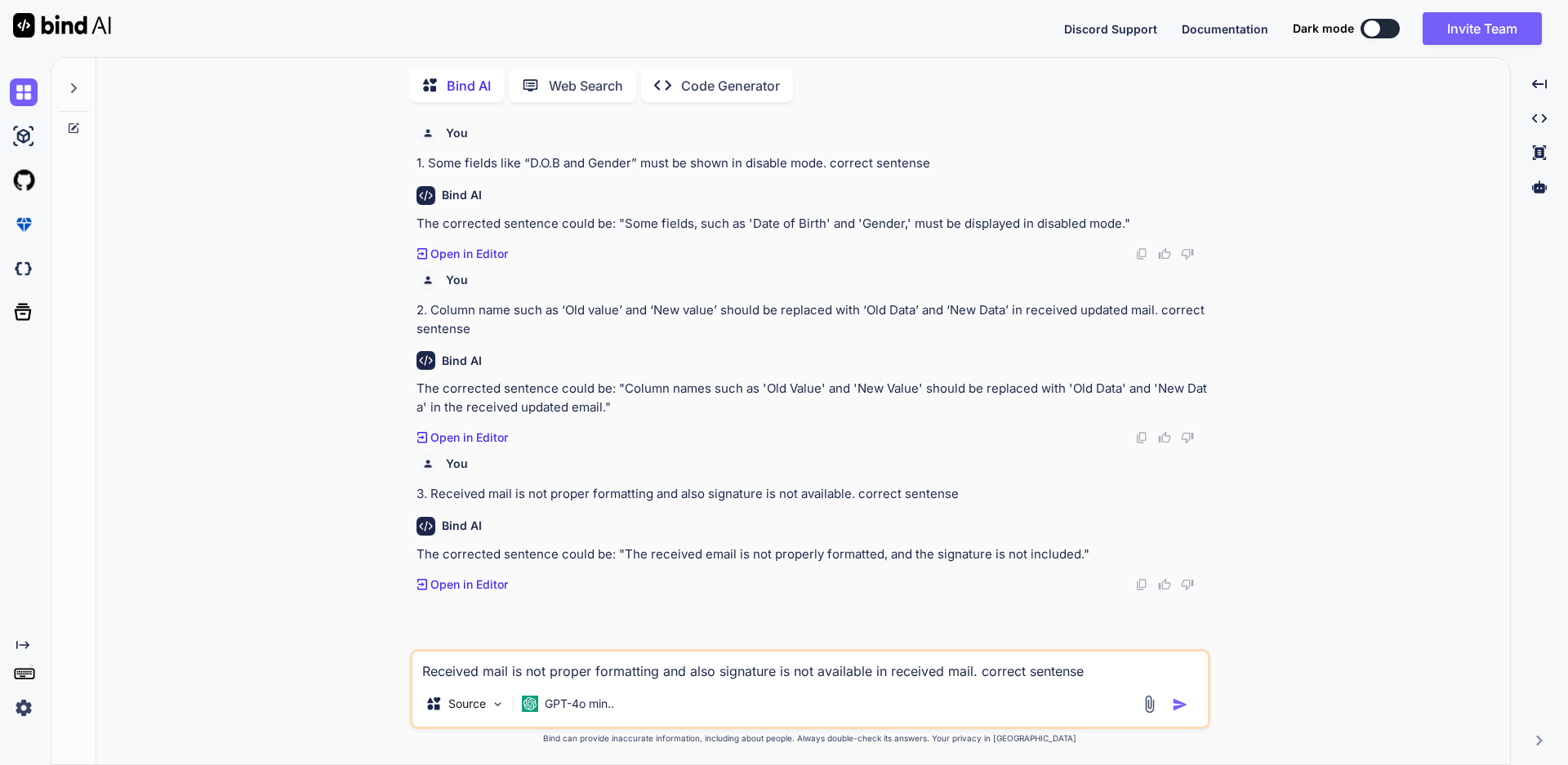
type textarea "x"
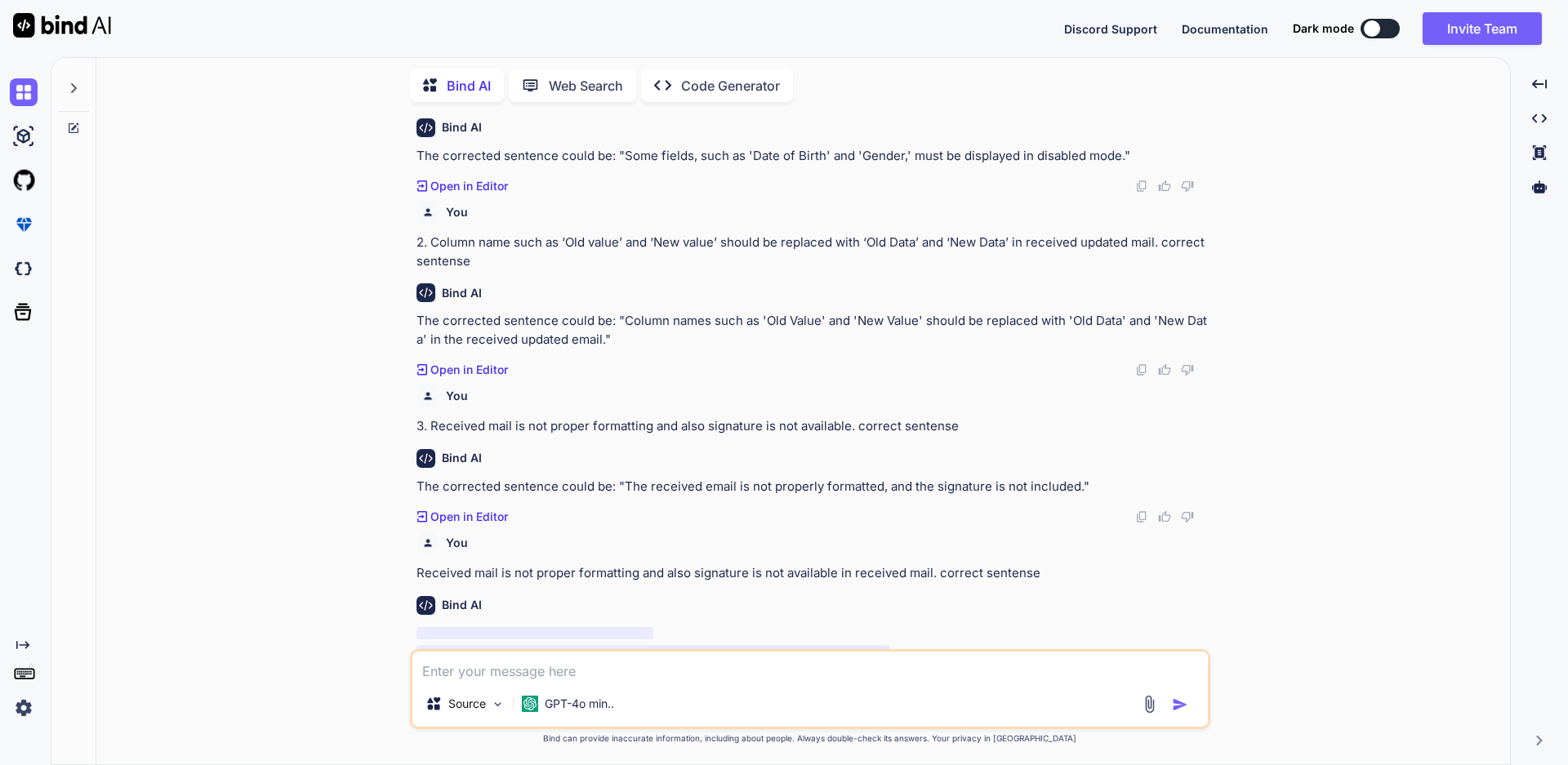
scroll to position [116, 0]
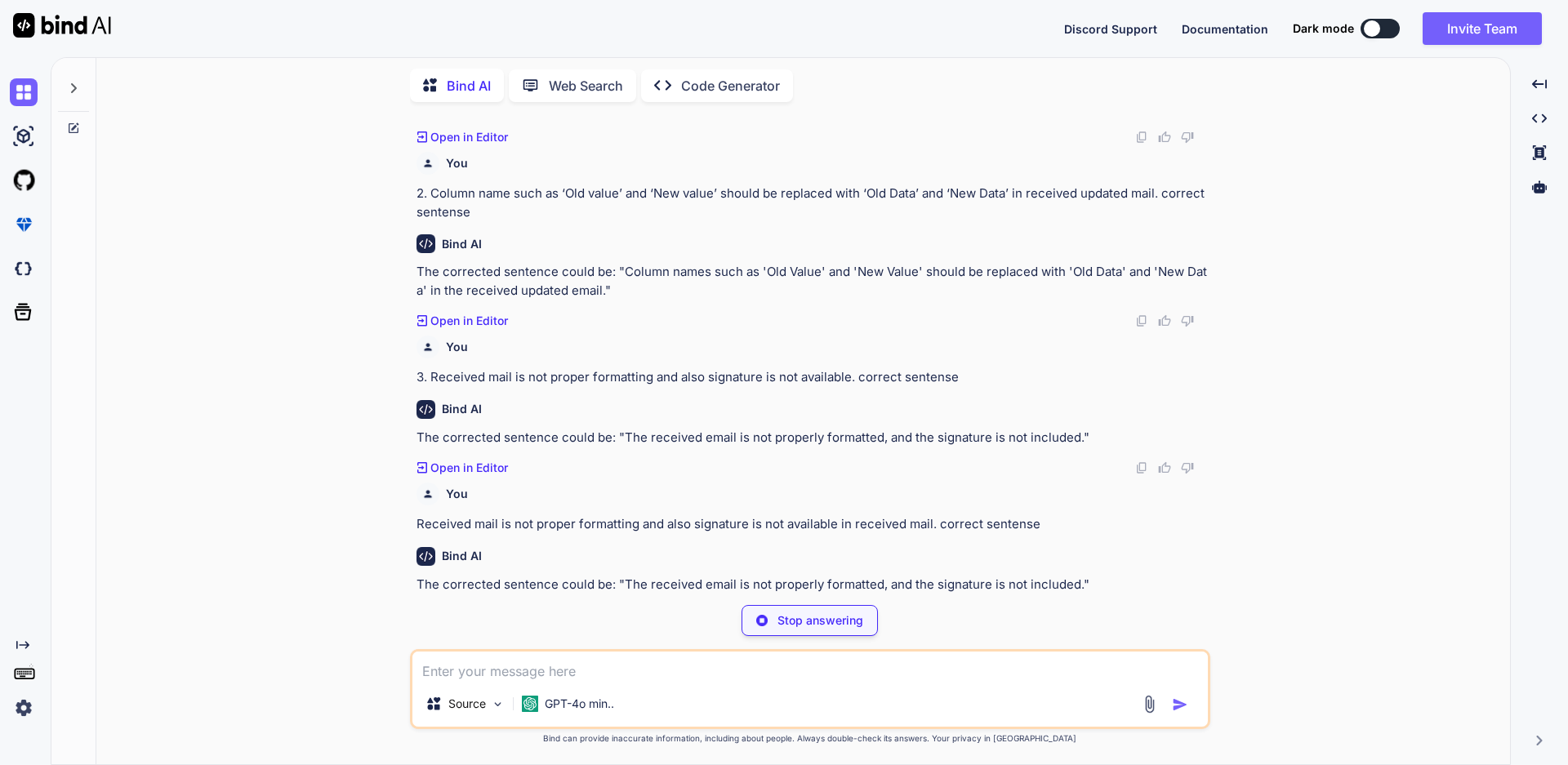
type textarea "x"
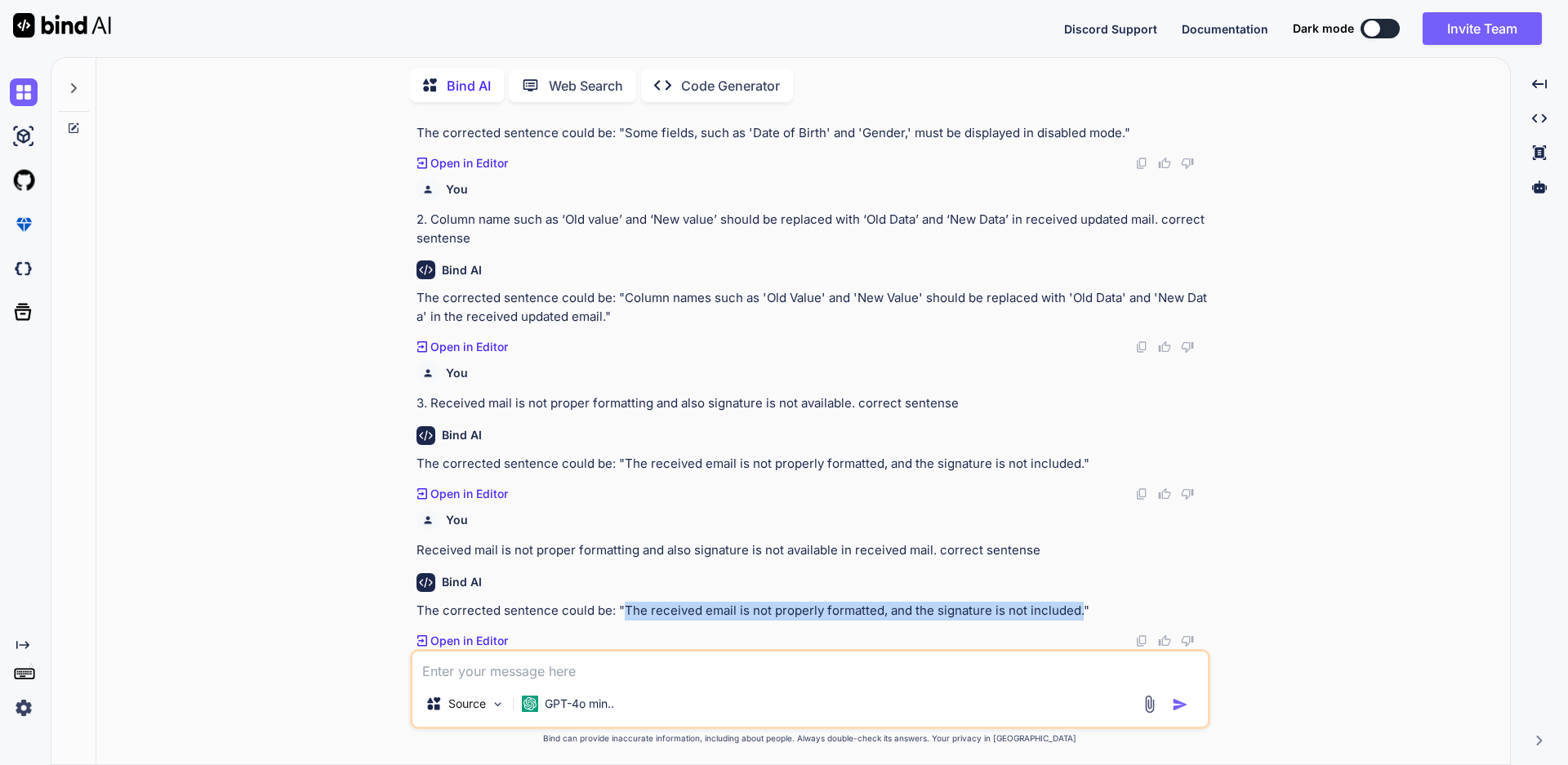
drag, startPoint x: 1075, startPoint y: 612, endPoint x: 625, endPoint y: 602, distance: 450.1
click at [625, 602] on p "The corrected sentence could be: "The received email is not properly formatted,…" at bounding box center [811, 611] width 790 height 19
copy p "The received email is not properly formatted, and the signature is not included."
